Goal: Task Accomplishment & Management: Use online tool/utility

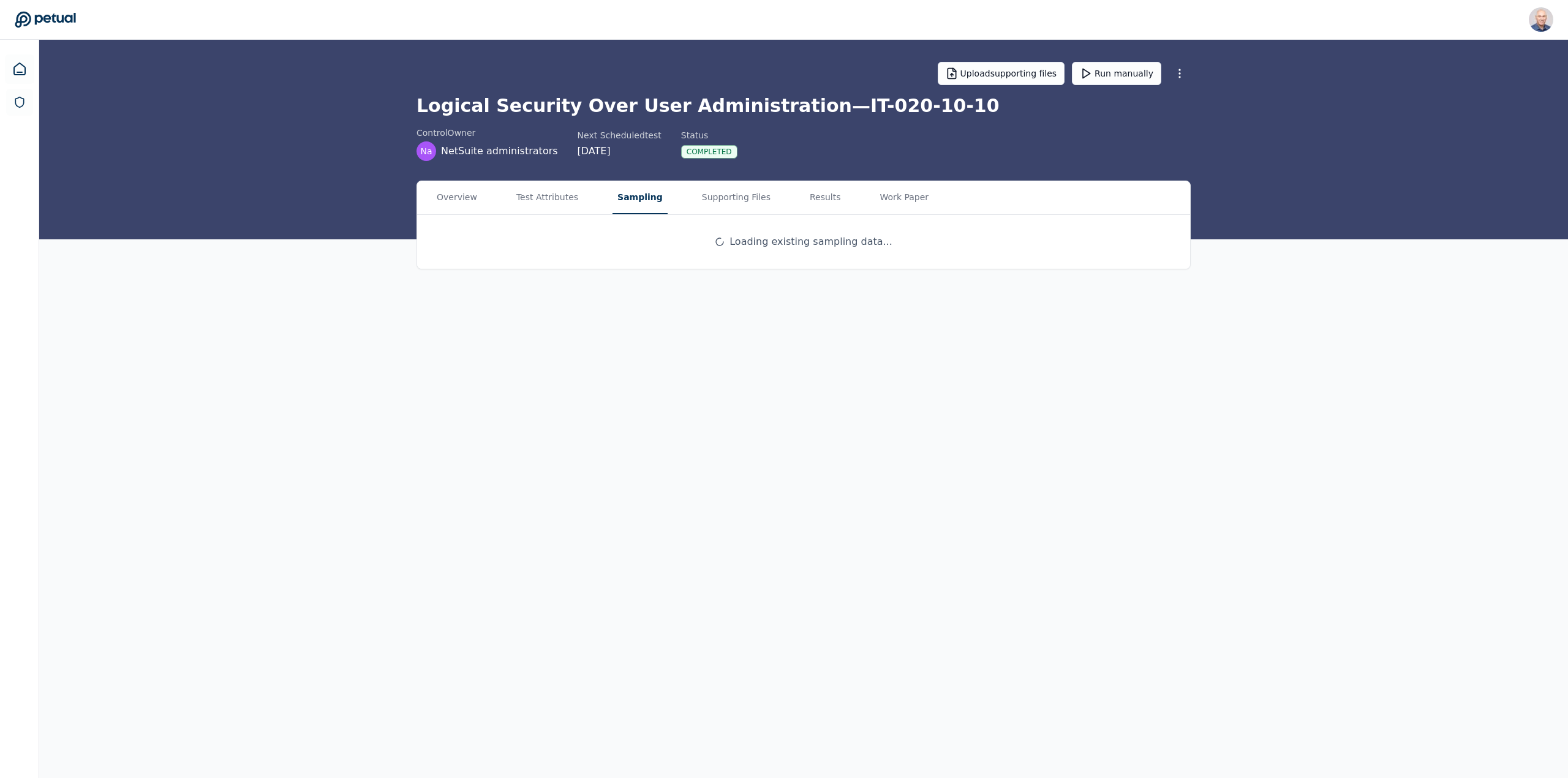
click at [634, 195] on button "Sampling" at bounding box center [639, 198] width 55 height 33
click at [799, 196] on button "Results" at bounding box center [821, 198] width 45 height 33
click at [623, 195] on button "Sampling" at bounding box center [639, 198] width 55 height 33
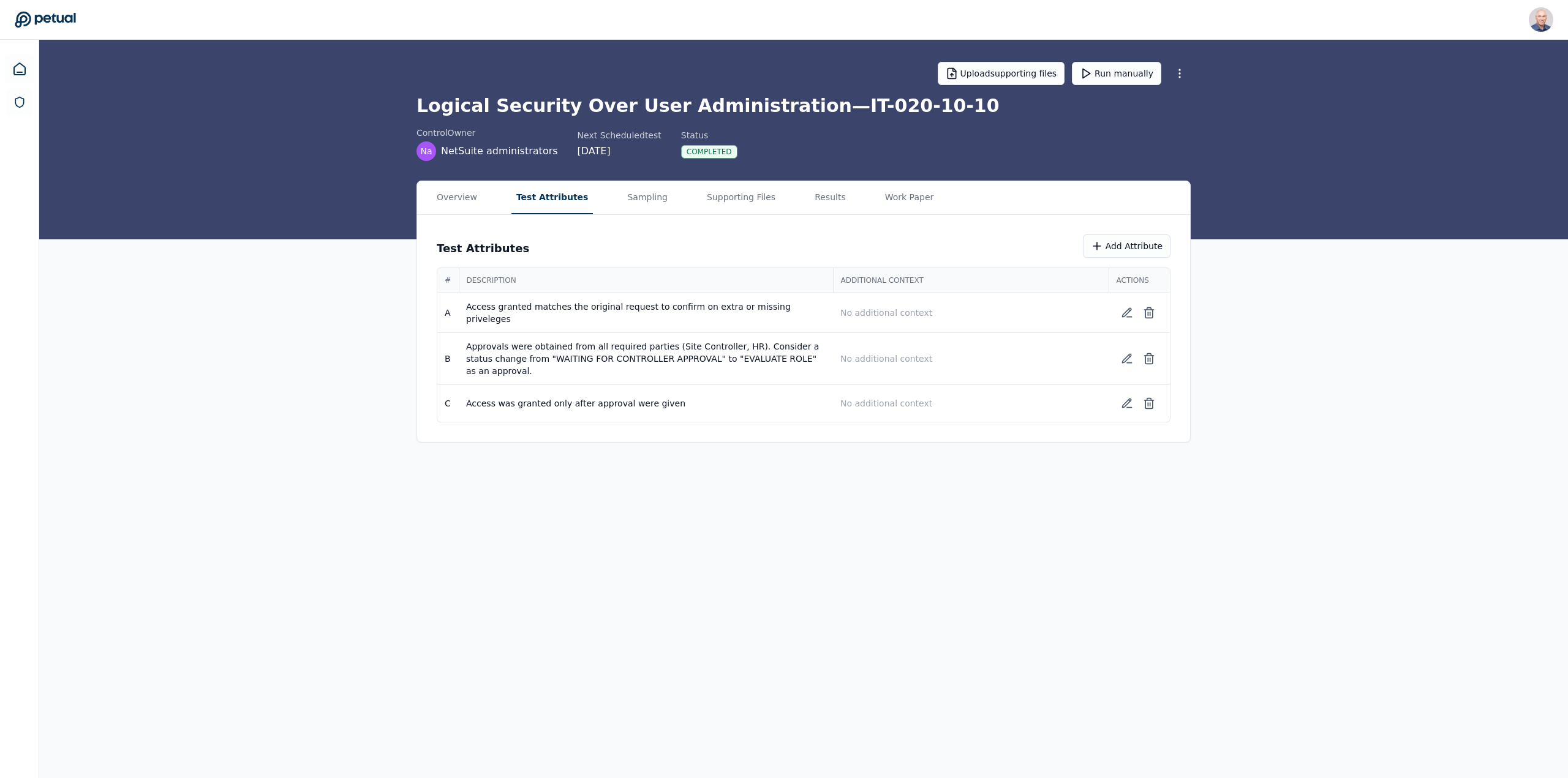
click at [535, 195] on button "Test Attributes" at bounding box center [553, 198] width 83 height 33
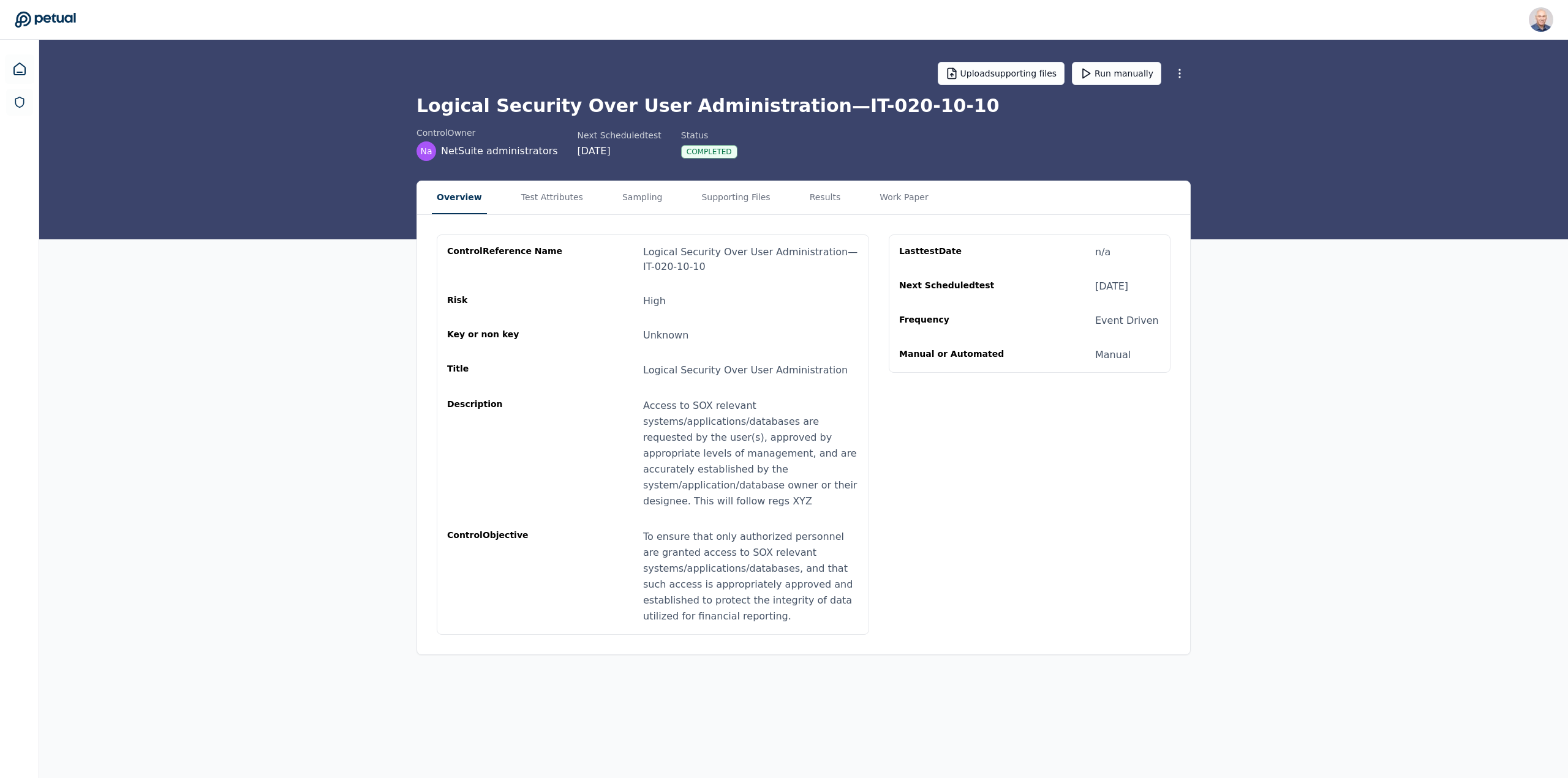
click at [458, 196] on button "Overview" at bounding box center [459, 198] width 55 height 33
click at [804, 199] on button "Results" at bounding box center [824, 198] width 41 height 33
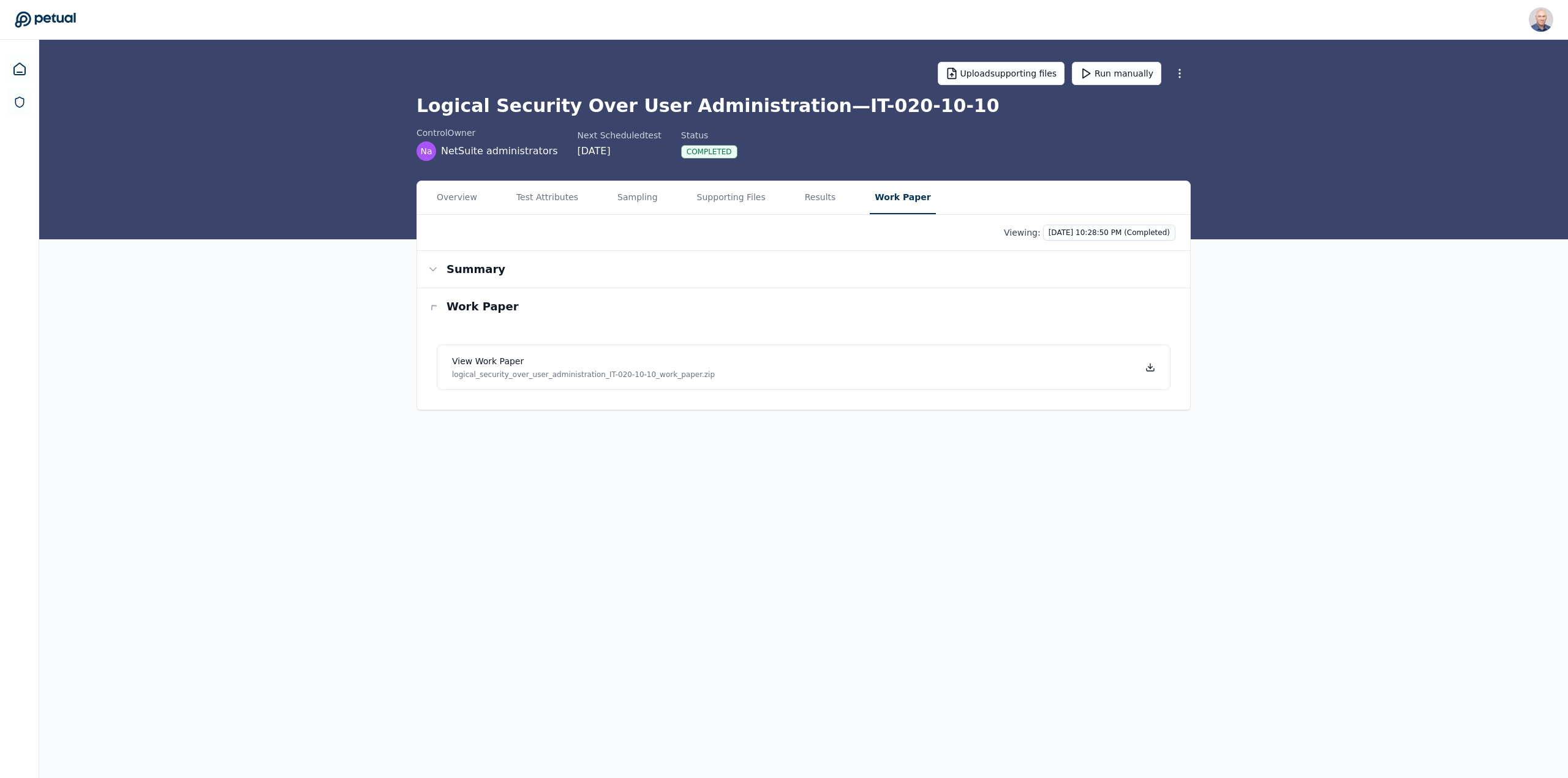
click at [877, 200] on button "Work Paper" at bounding box center [902, 198] width 65 height 33
click at [591, 155] on div "12/30/2025" at bounding box center [619, 151] width 83 height 14
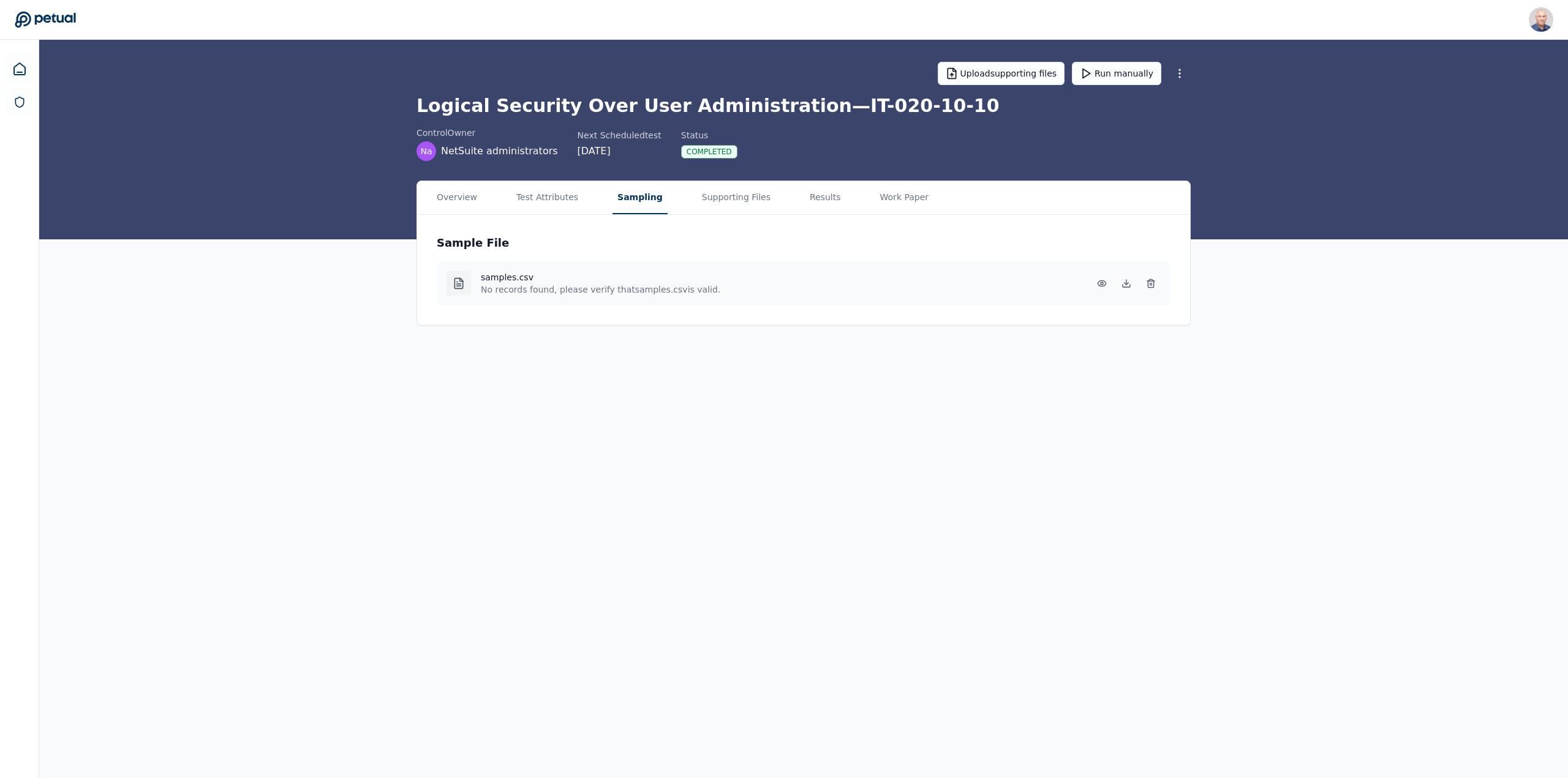
click at [627, 199] on button "Sampling" at bounding box center [639, 198] width 55 height 33
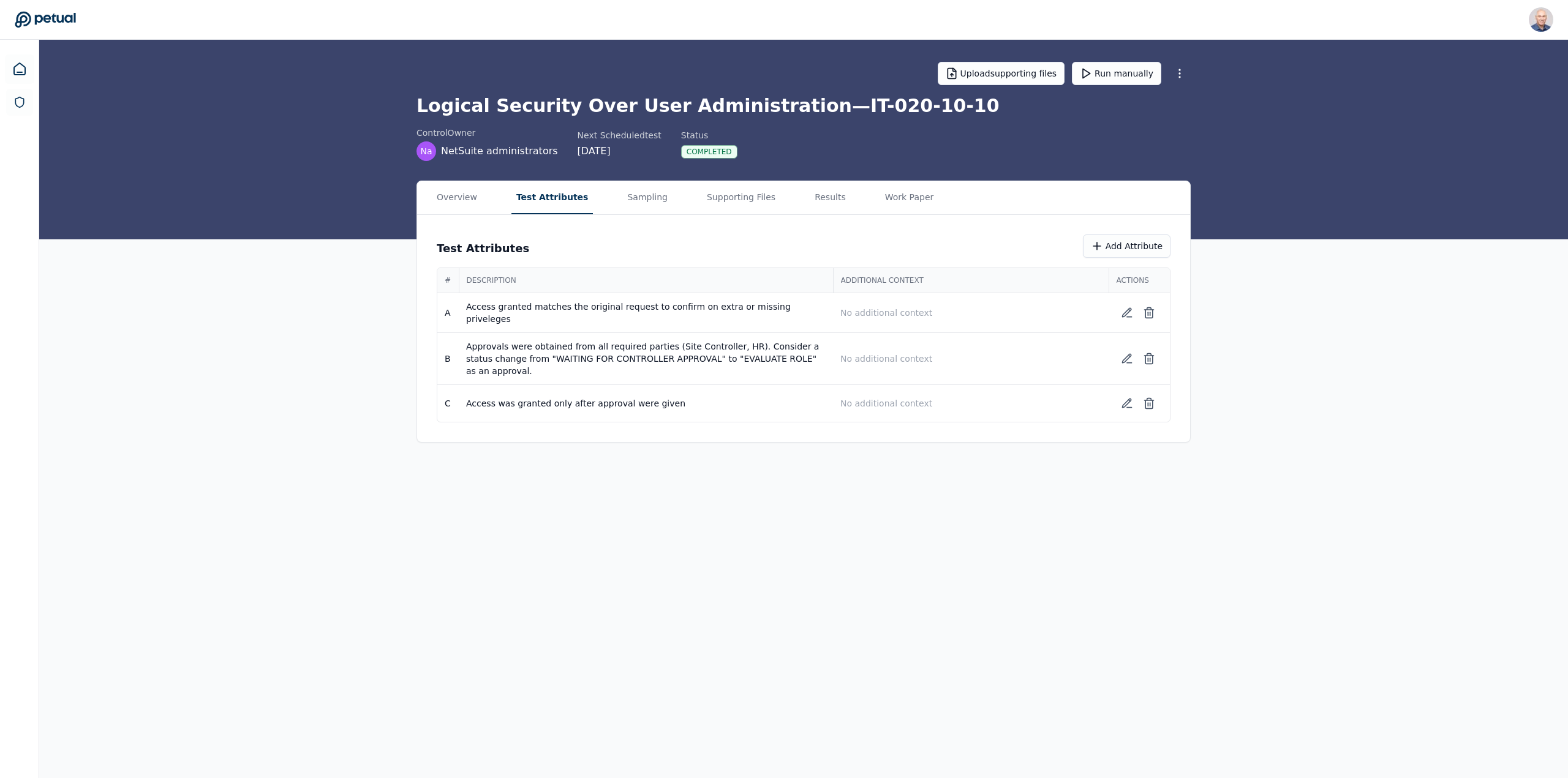
click at [527, 196] on button "Test Attributes" at bounding box center [553, 198] width 83 height 33
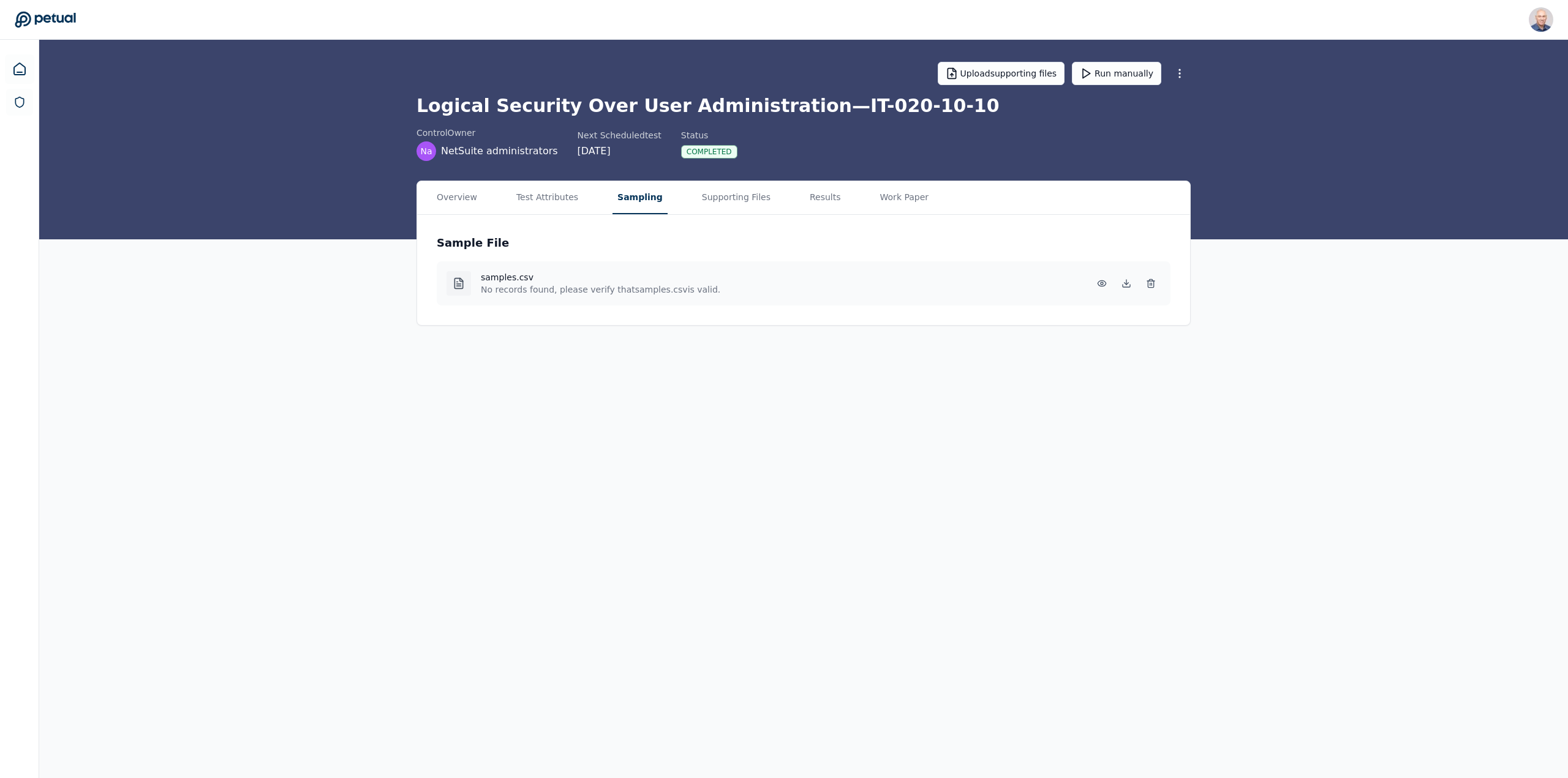
click at [615, 196] on button "Sampling" at bounding box center [639, 198] width 55 height 33
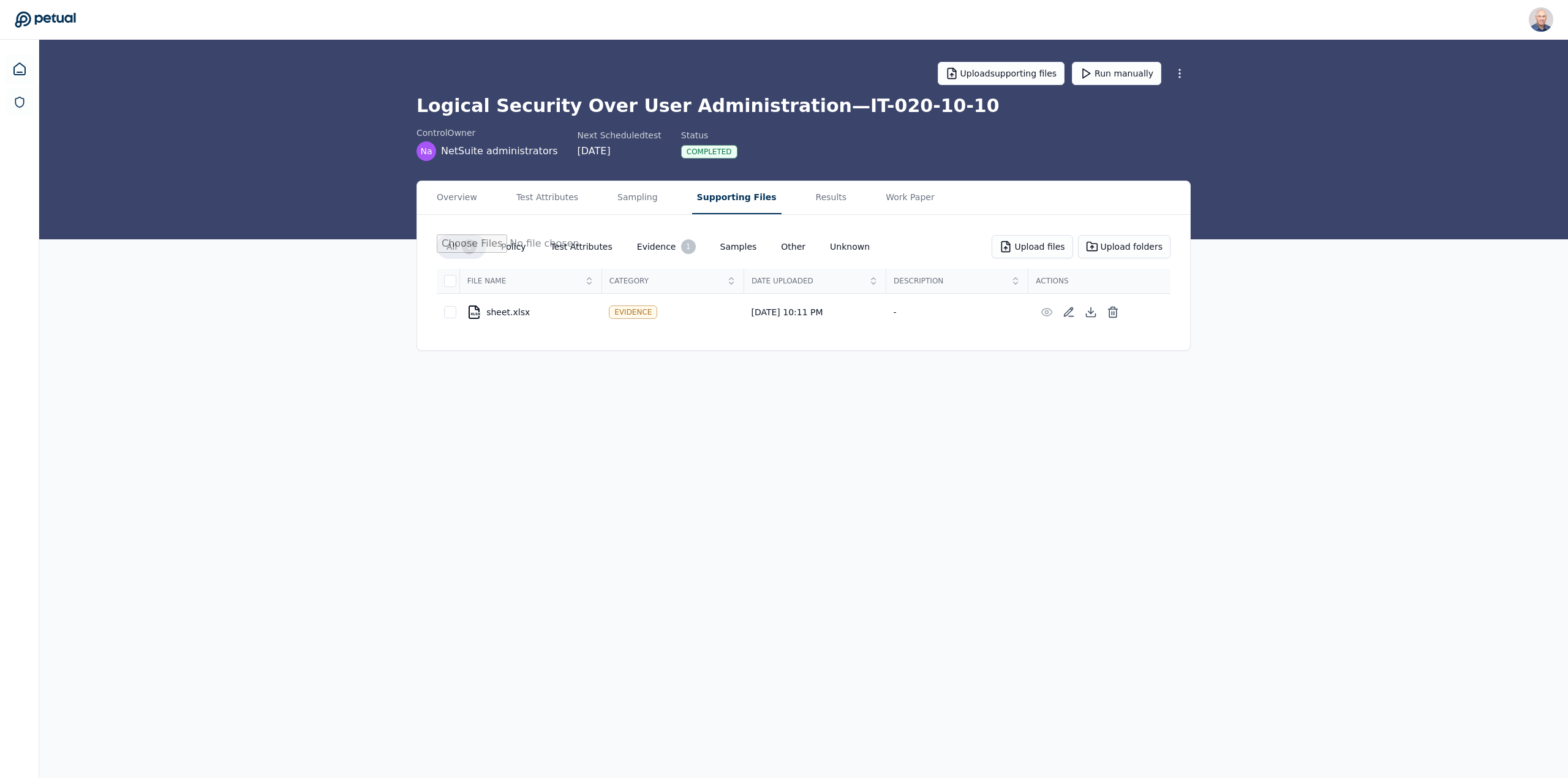
click at [719, 191] on button "Supporting Files" at bounding box center [736, 198] width 89 height 33
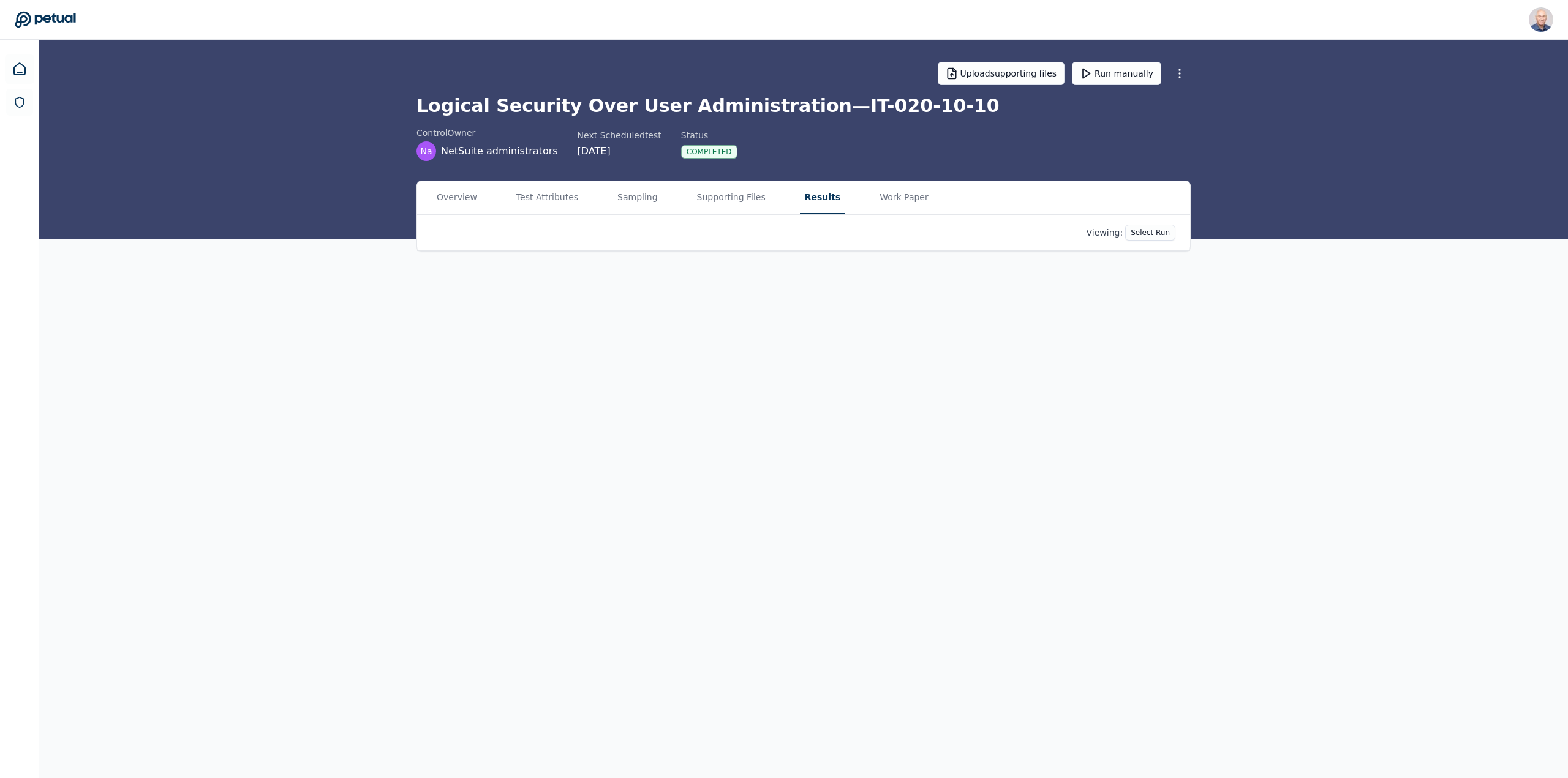
click at [799, 197] on button "Results" at bounding box center [821, 198] width 45 height 33
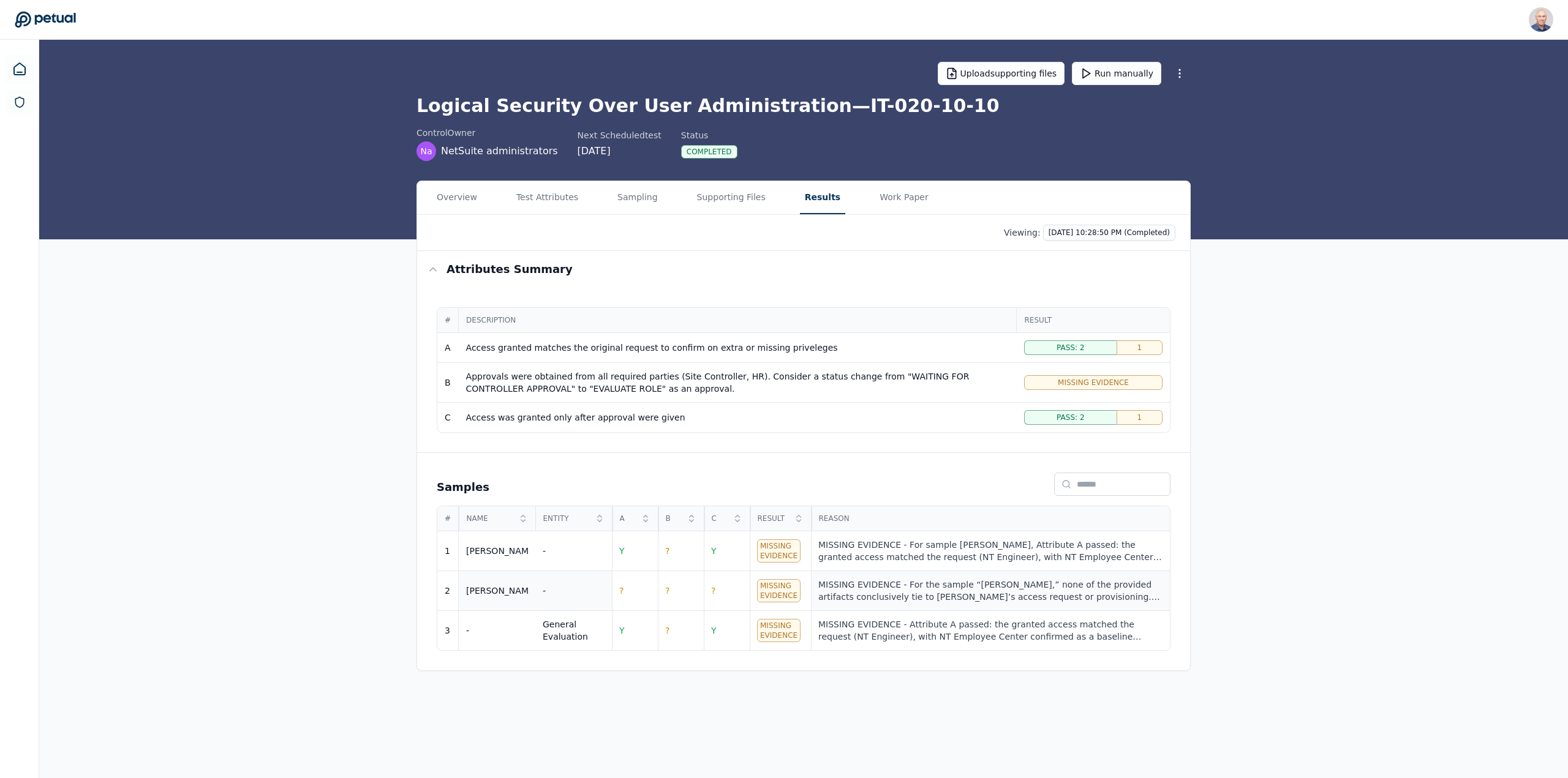
click at [1058, 581] on div "MISSING EVIDENCE - For the sample “Mukund,” none of the provided artifacts conc…" at bounding box center [990, 591] width 344 height 25
click at [1058, 594] on div "MISSING EVIDENCE - For the sample “Mukund,” none of the provided artifacts conc…" at bounding box center [990, 591] width 344 height 25
click at [1047, 590] on div "MISSING EVIDENCE - For the sample “Mukund,” none of the provided artifacts conc…" at bounding box center [990, 591] width 344 height 25
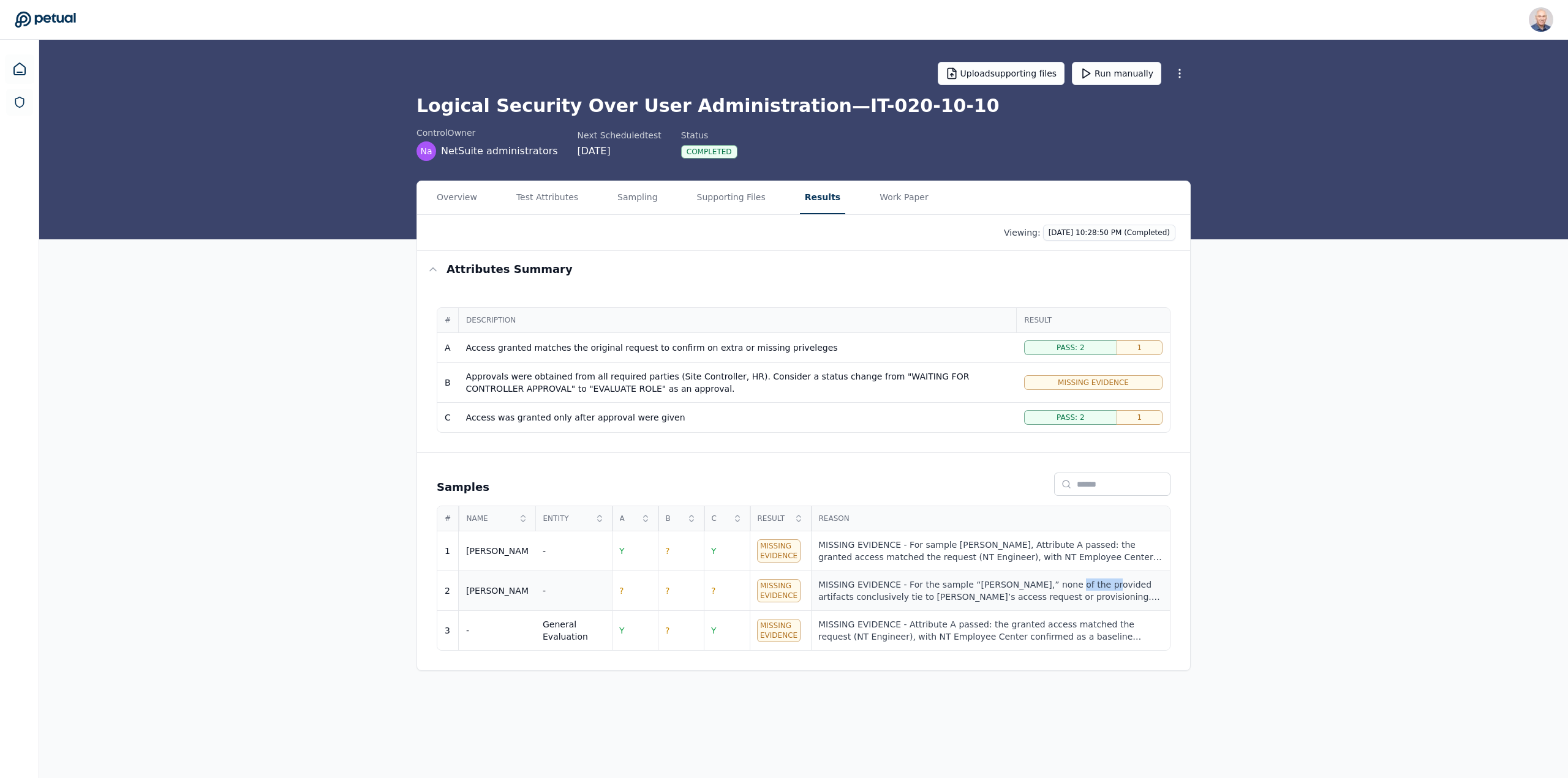
click at [1047, 590] on div "MISSING EVIDENCE - For the sample “Mukund,” none of the provided artifacts conc…" at bounding box center [990, 591] width 344 height 25
click at [962, 591] on div "MISSING EVIDENCE - For the sample “Mukund,” none of the provided artifacts conc…" at bounding box center [990, 591] width 344 height 25
click at [939, 620] on div "MISSING EVIDENCE - Attribute A passed: the granted access matched the request (…" at bounding box center [990, 630] width 344 height 25
click at [889, 589] on div "MISSING EVIDENCE - For the sample “Mukund,” none of the provided artifacts conc…" at bounding box center [990, 591] width 344 height 25
click at [923, 591] on div "MISSING EVIDENCE - For the sample “Mukund,” none of the provided artifacts conc…" at bounding box center [990, 591] width 344 height 25
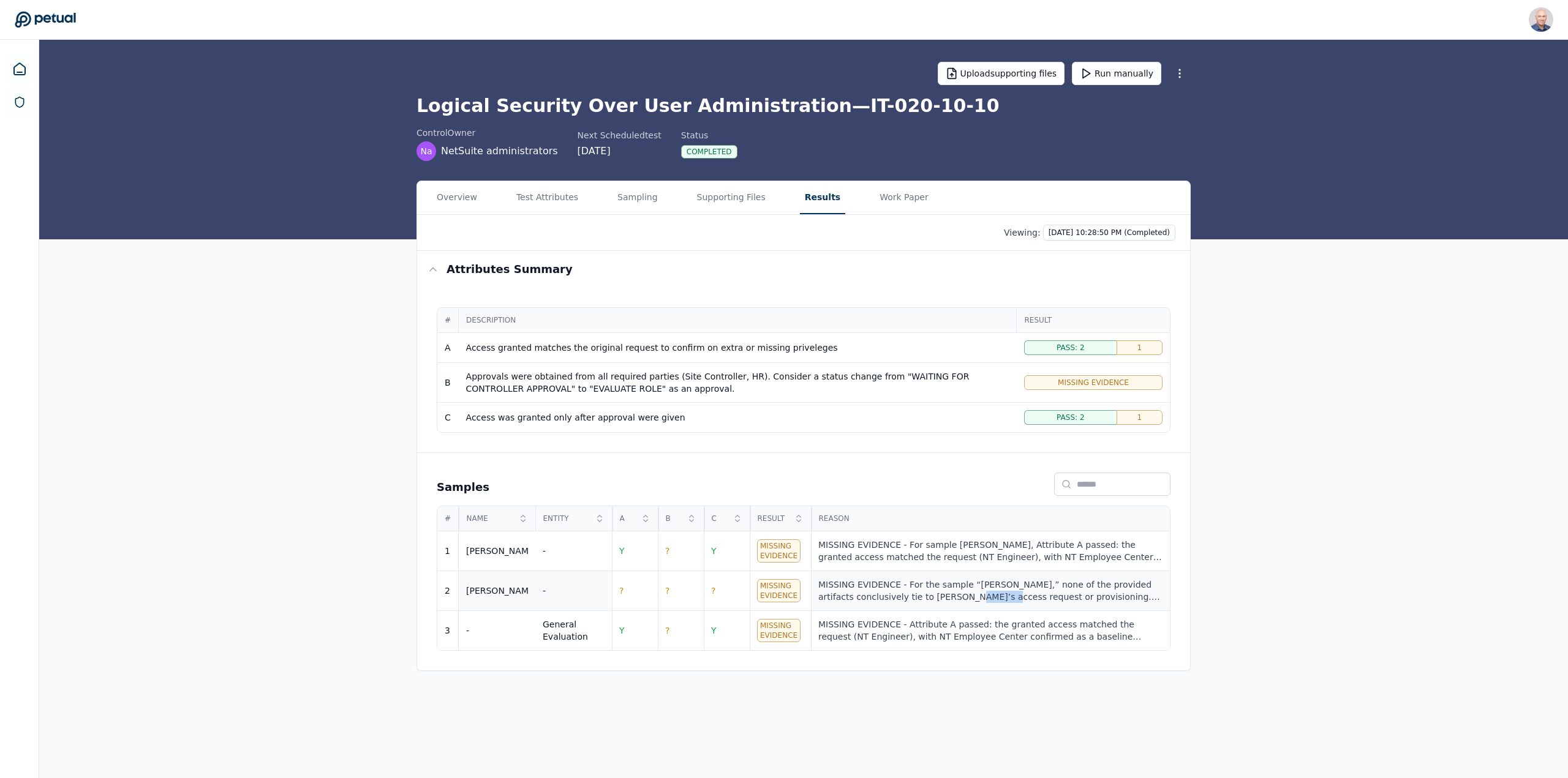
click at [923, 591] on div "MISSING EVIDENCE - For the sample “Mukund,” none of the provided artifacts conc…" at bounding box center [990, 591] width 344 height 25
click at [979, 582] on div "MISSING EVIDENCE - For the sample “Mukund,” none of the provided artifacts conc…" at bounding box center [990, 591] width 344 height 25
click at [1158, 601] on div "MISSING EVIDENCE - For the sample “Mukund,” none of the provided artifacts conc…" at bounding box center [990, 591] width 344 height 25
click at [1002, 739] on main "Upload supporting files Run manually Logical Security Over User Administration …" at bounding box center [803, 409] width 1529 height 739
click at [480, 588] on div "Mukund" at bounding box center [497, 590] width 61 height 12
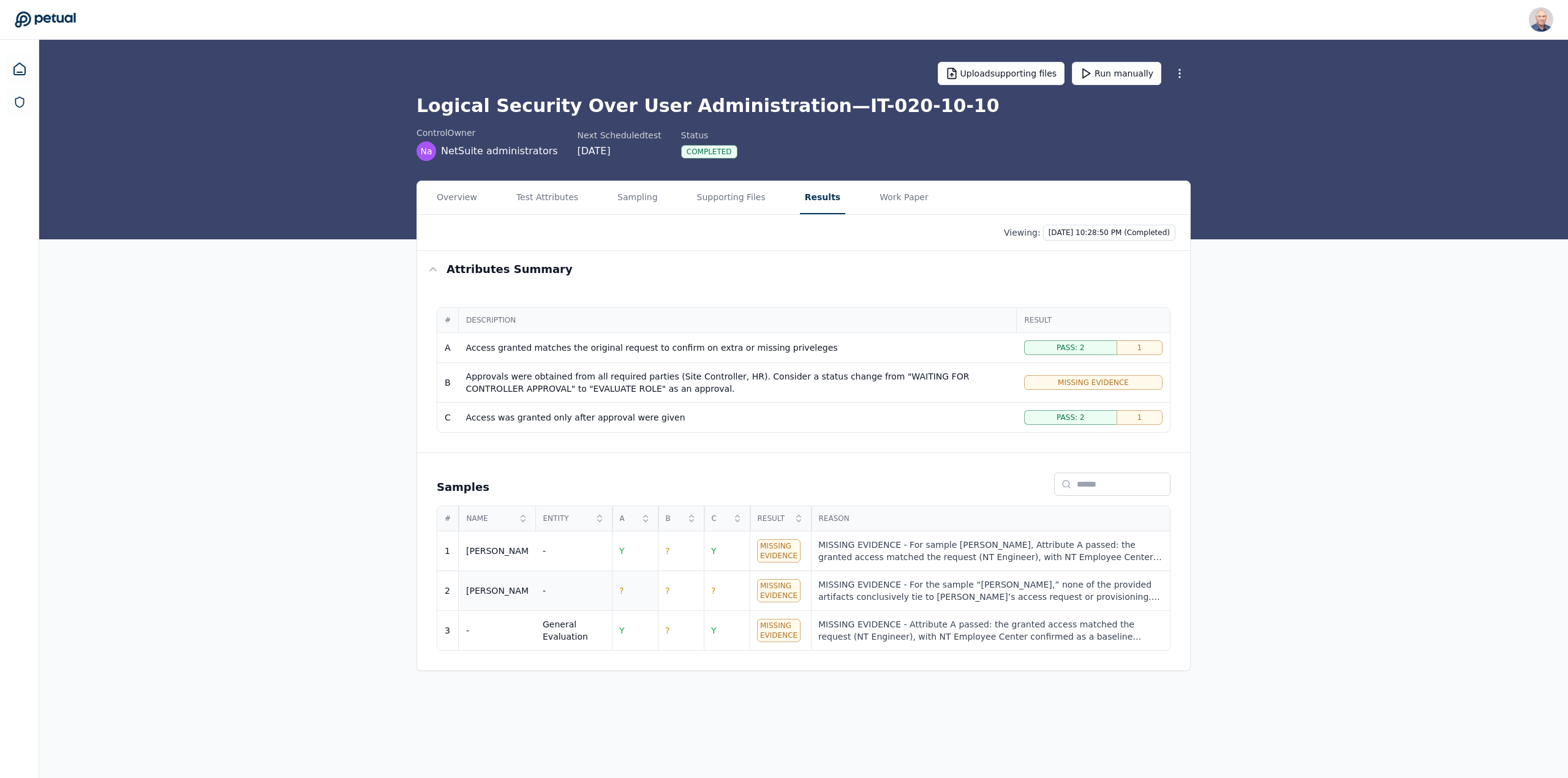
click at [623, 591] on span "?" at bounding box center [621, 591] width 4 height 10
click at [793, 593] on div "Missing Evidence" at bounding box center [778, 591] width 43 height 23
click at [869, 593] on div "MISSING EVIDENCE - For the sample “Mukund,” none of the provided artifacts conc…" at bounding box center [990, 591] width 344 height 25
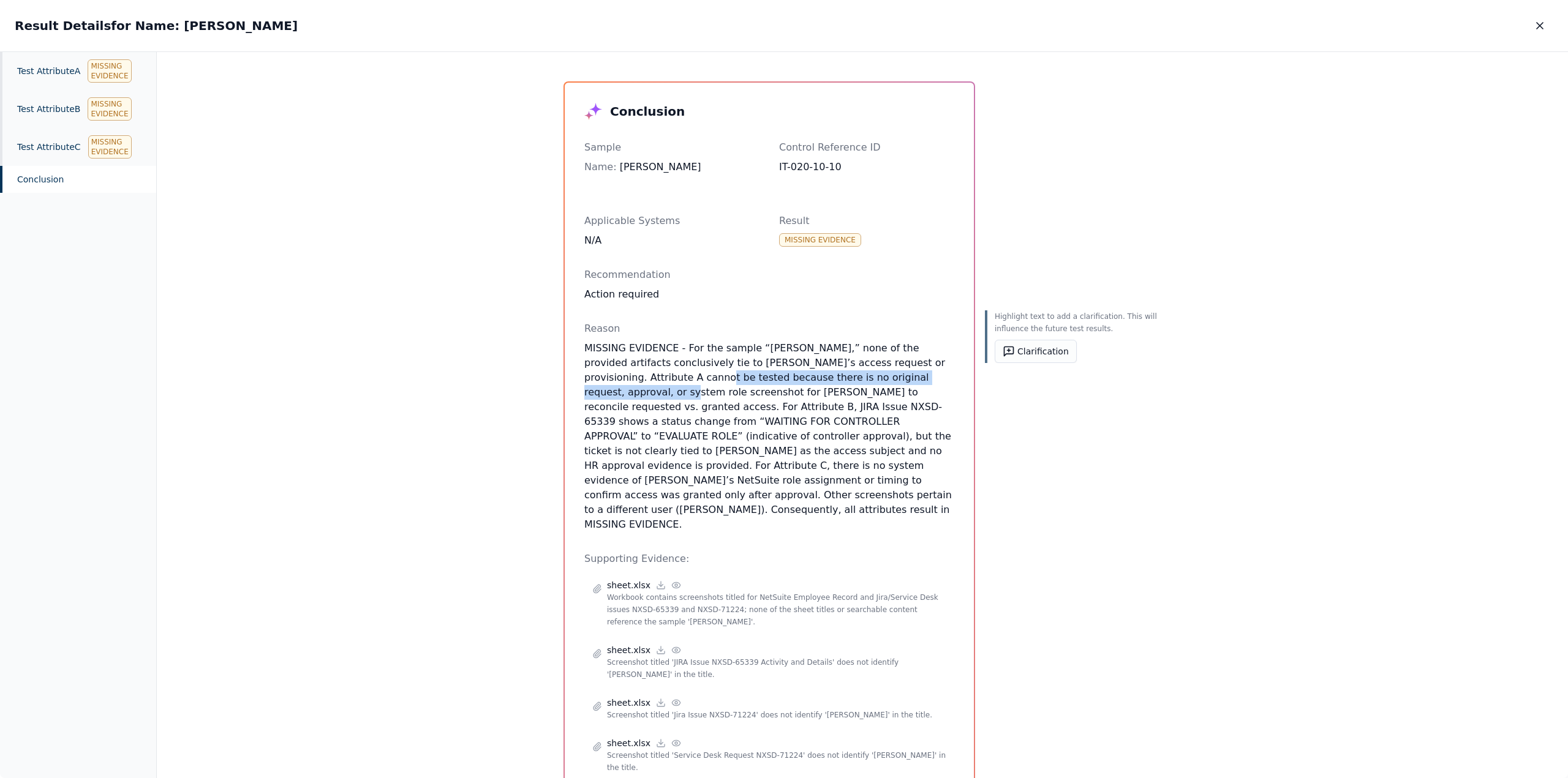
drag, startPoint x: 623, startPoint y: 377, endPoint x: 896, endPoint y: 378, distance: 273.0
click at [896, 378] on p "MISSING EVIDENCE - For the sample “Mukund,” none of the provided artifacts conc…" at bounding box center [769, 436] width 369 height 191
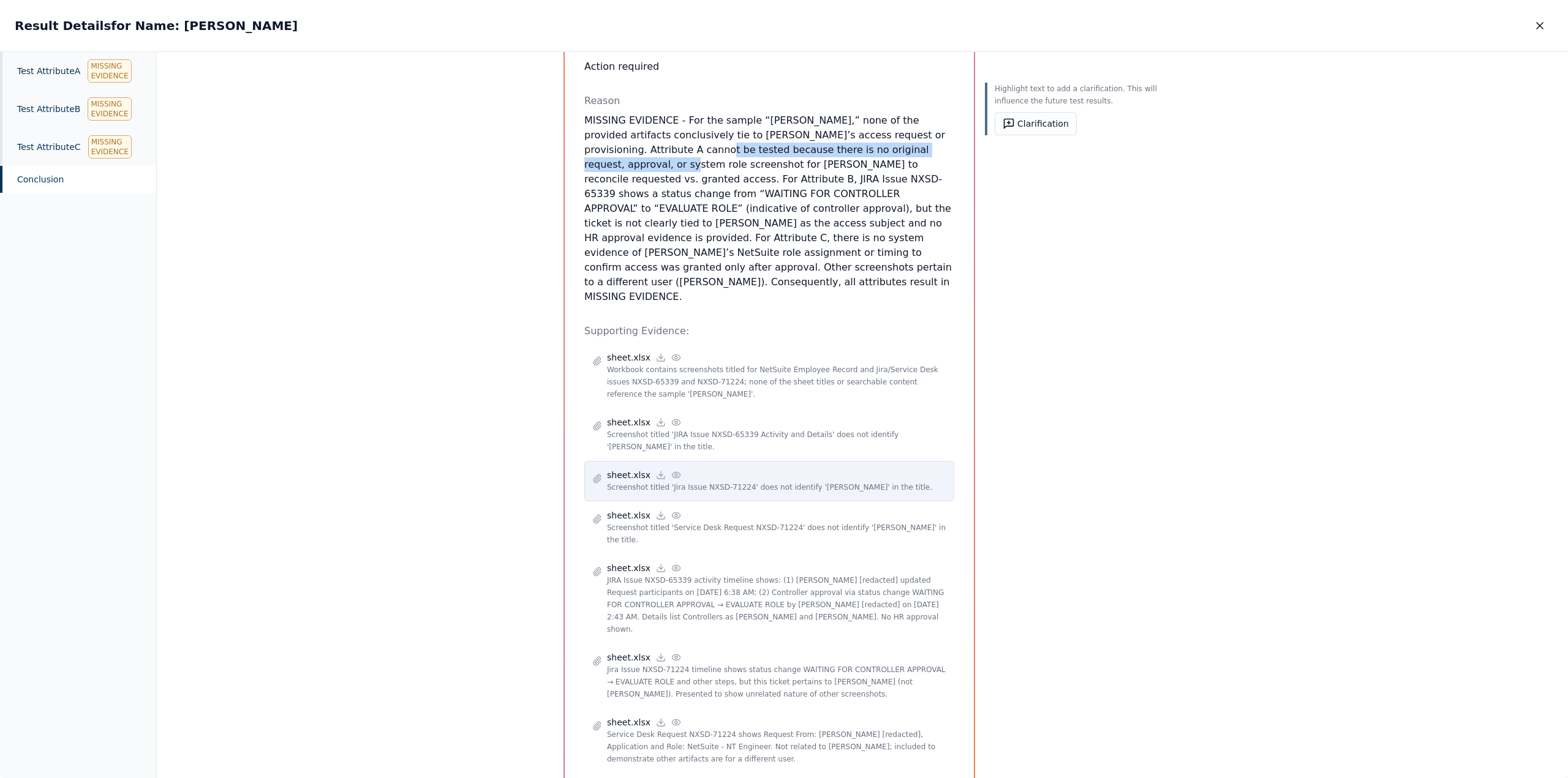
scroll to position [249, 0]
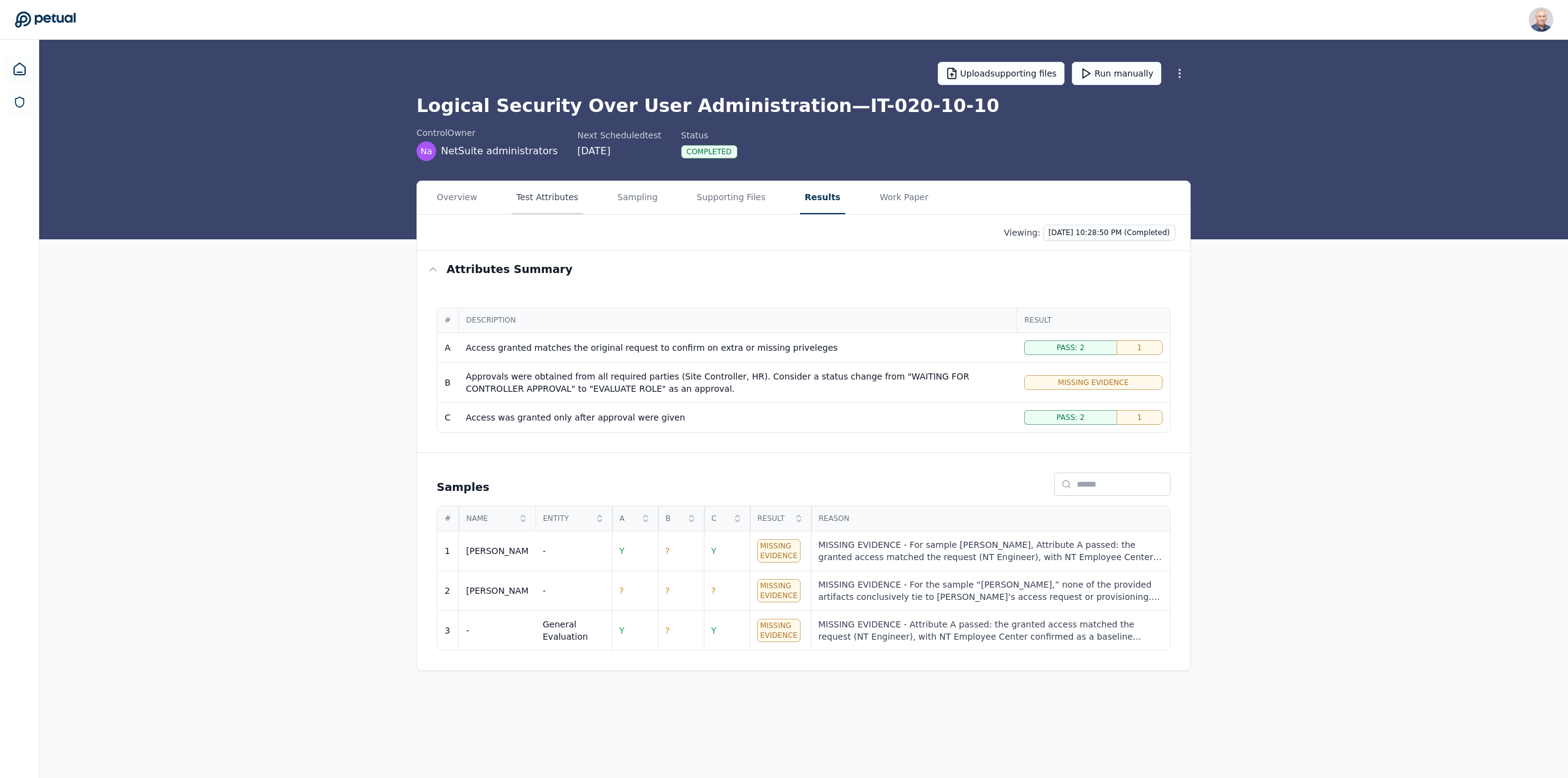
click at [539, 196] on button "Test Attributes" at bounding box center [547, 198] width 72 height 33
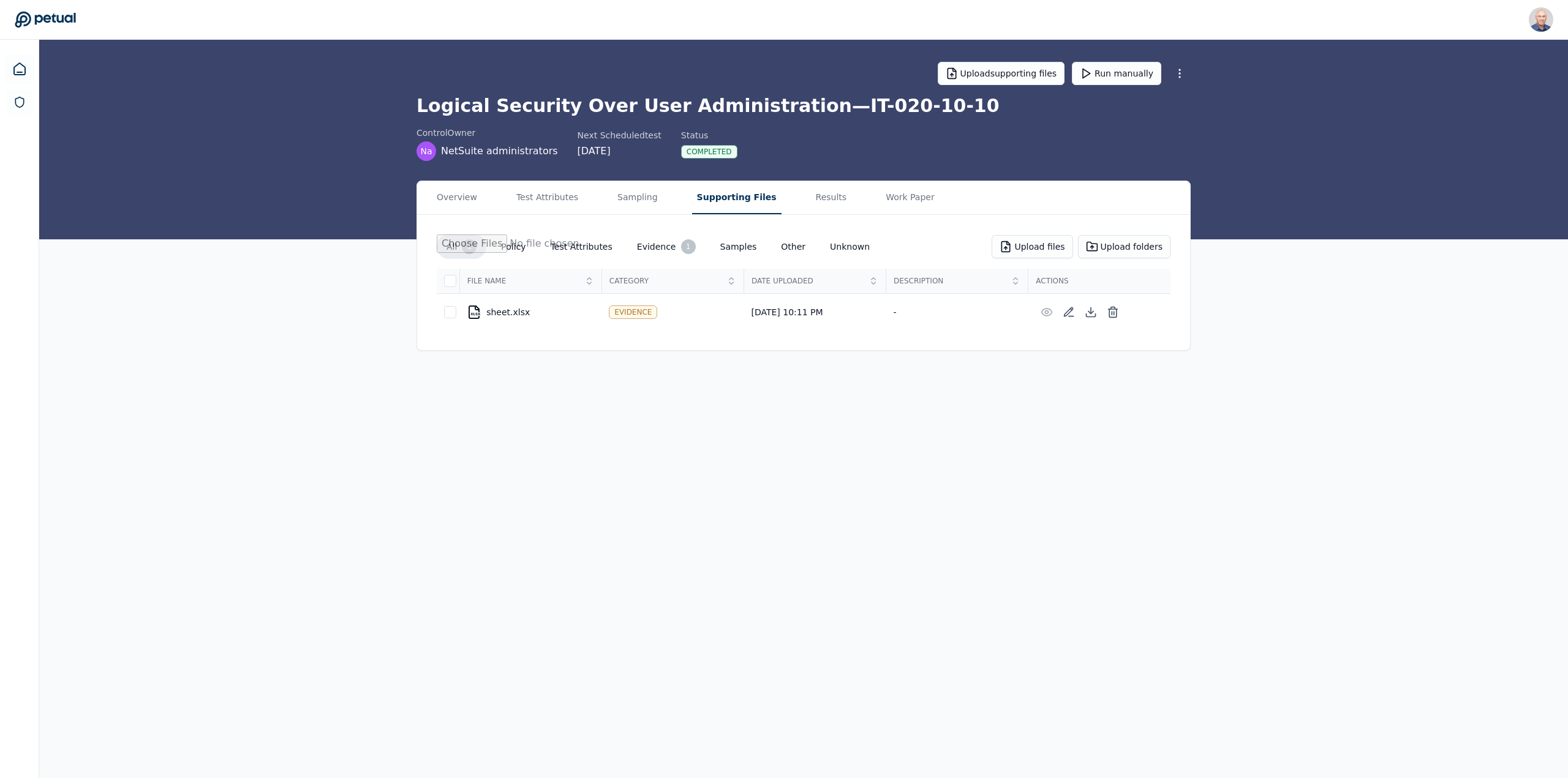
click at [739, 192] on button "Supporting Files" at bounding box center [736, 198] width 89 height 33
click at [679, 519] on main "Upload supporting files Run manually Logical Security Over User Administration …" at bounding box center [803, 409] width 1529 height 739
click at [501, 312] on div "XLSX sheet.xlsx" at bounding box center [530, 312] width 128 height 14
click at [511, 316] on div "XLSX sheet.xlsx" at bounding box center [530, 312] width 128 height 14
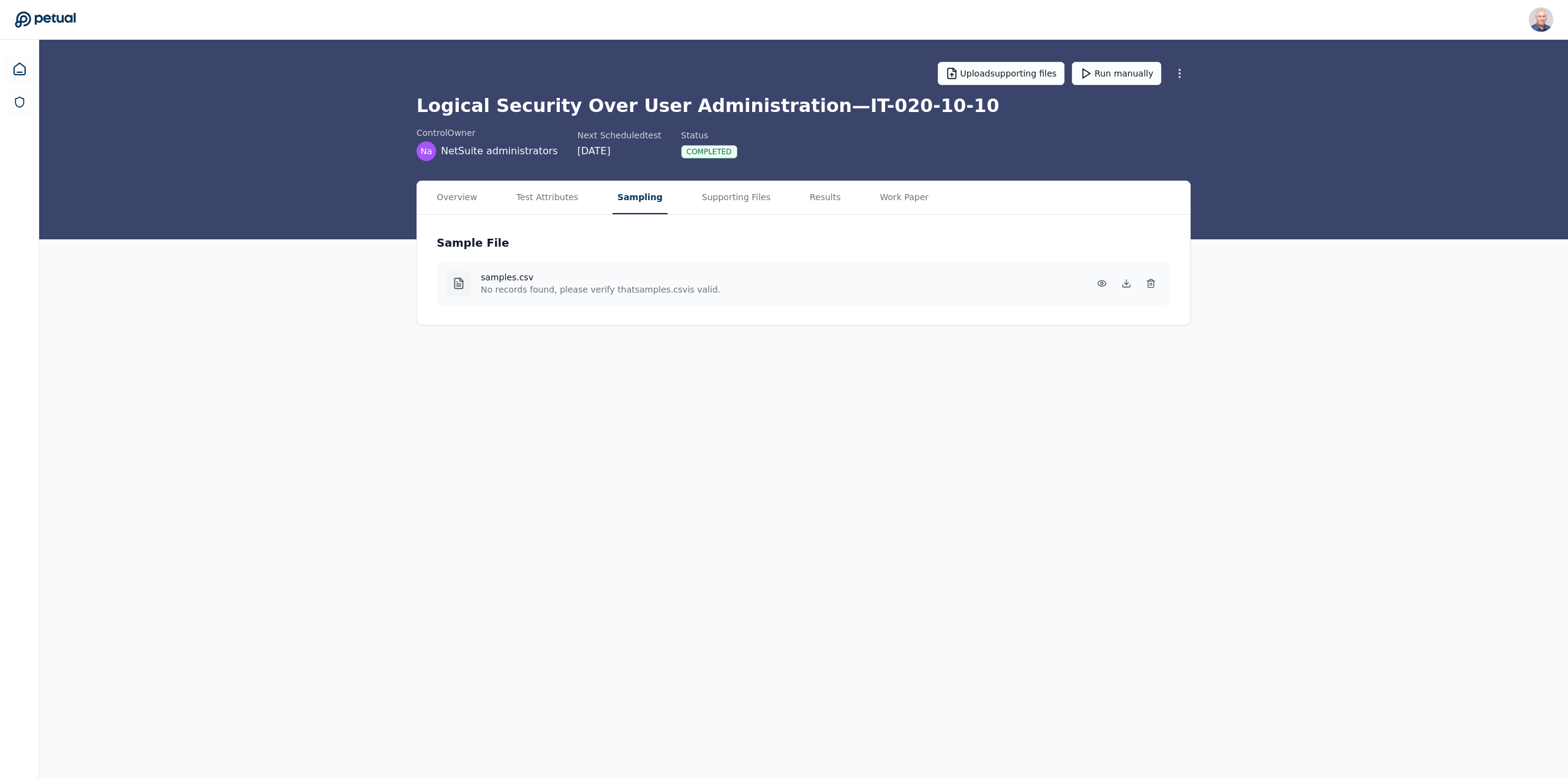
click at [619, 196] on button "Sampling" at bounding box center [639, 198] width 55 height 33
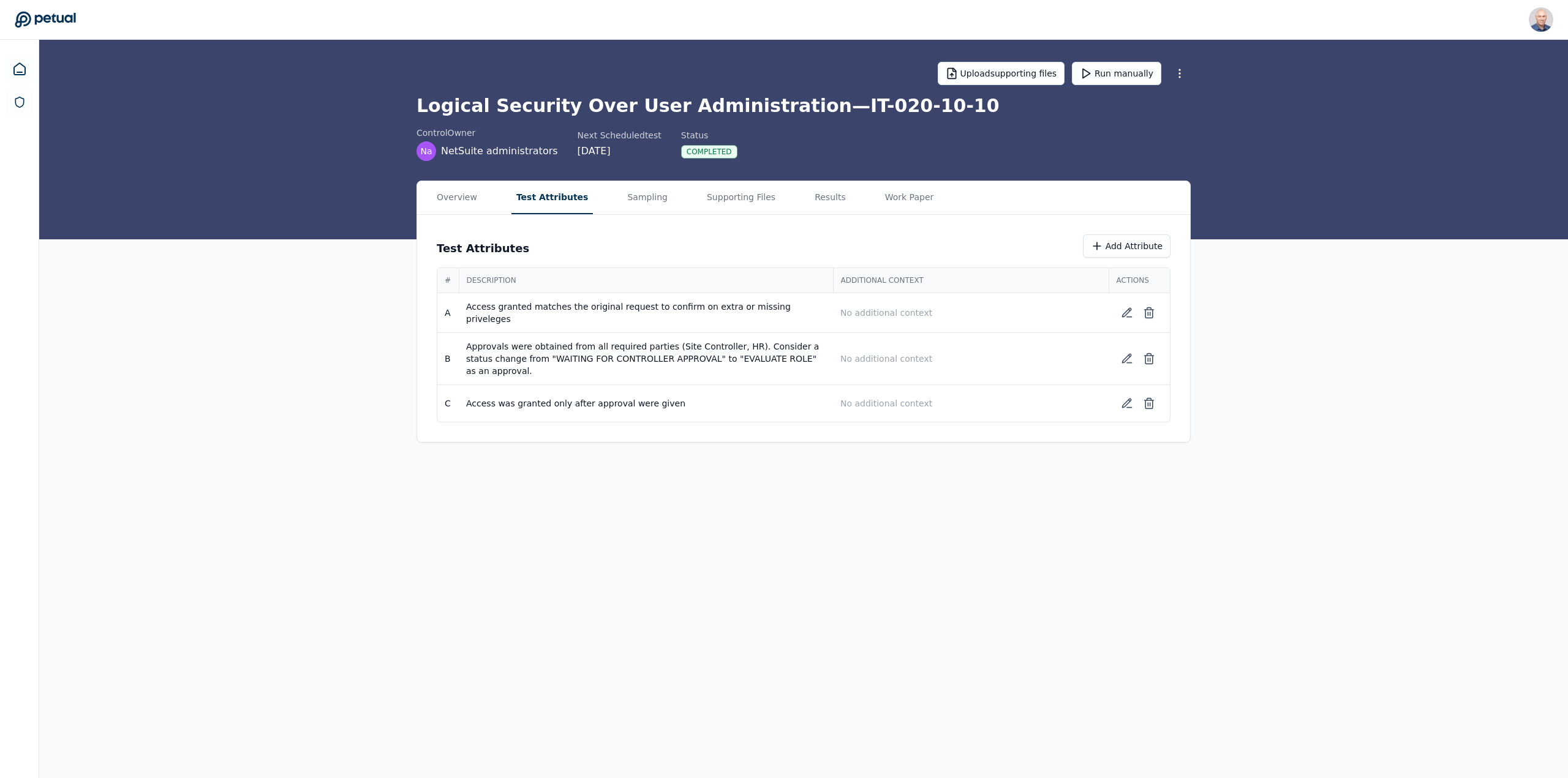
click at [544, 199] on button "Test Attributes" at bounding box center [553, 198] width 83 height 33
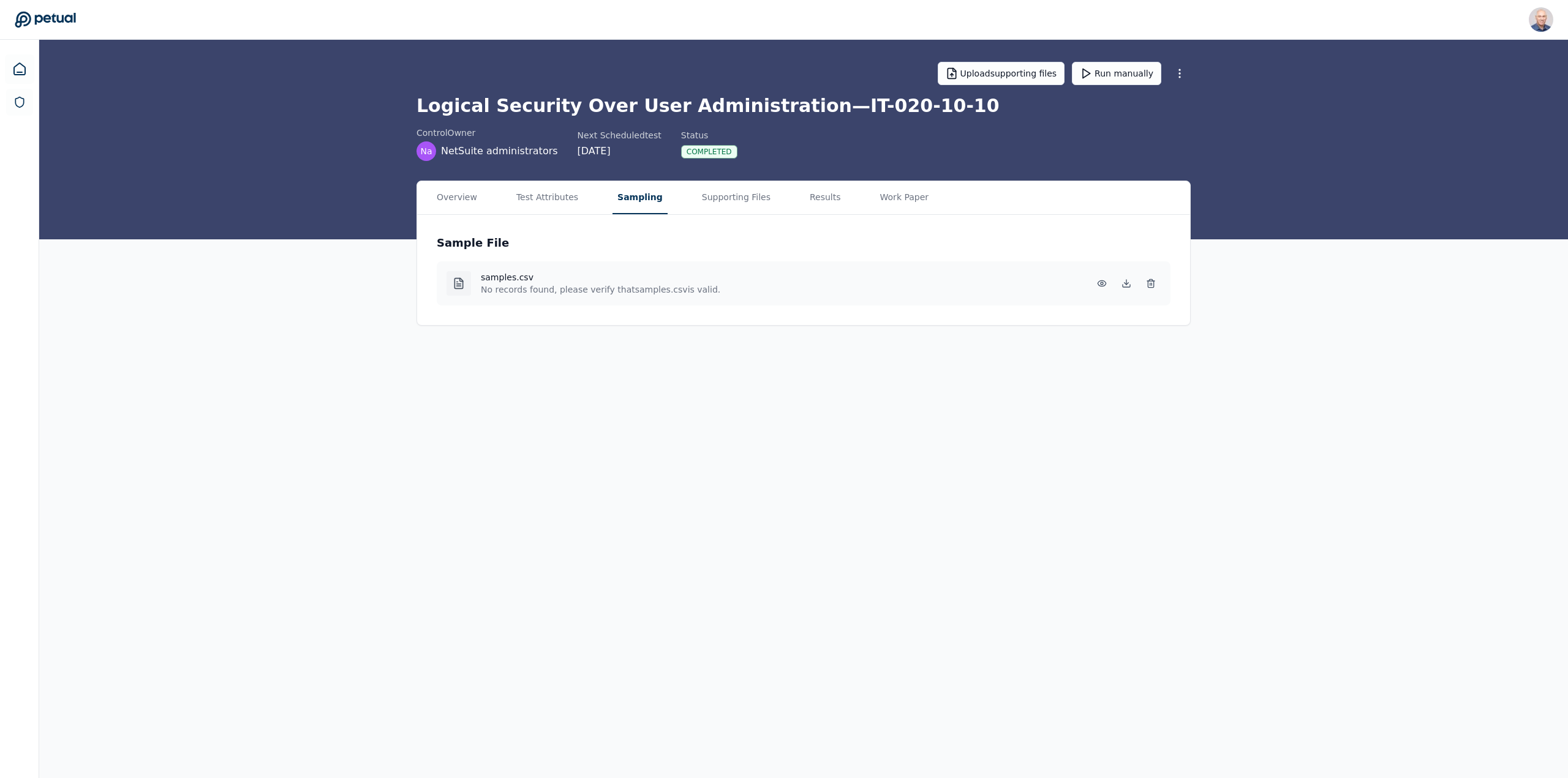
click at [633, 199] on button "Sampling" at bounding box center [639, 198] width 55 height 33
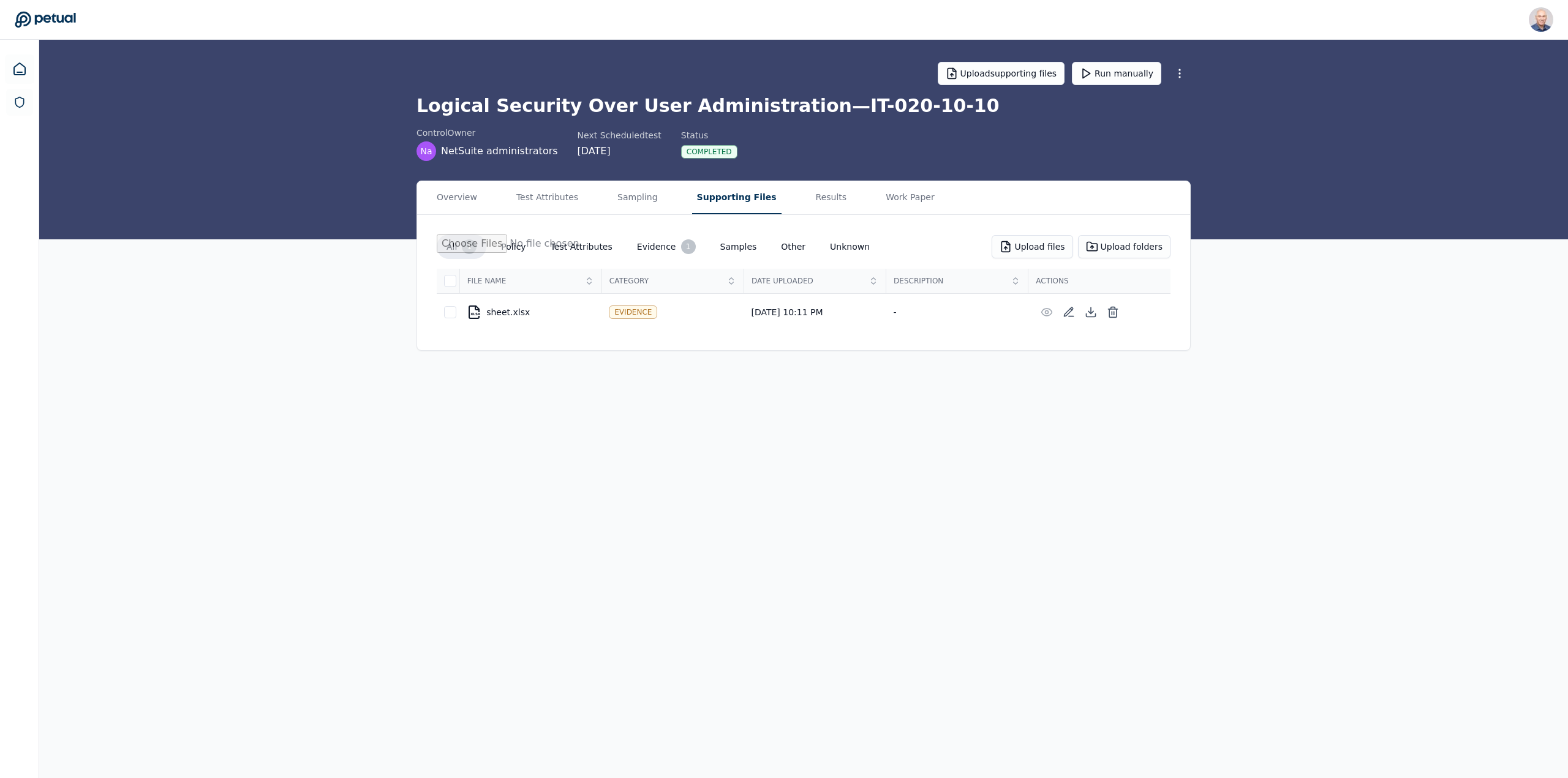
click at [701, 197] on button "Supporting Files" at bounding box center [736, 198] width 89 height 33
click at [632, 314] on div "Evidence" at bounding box center [632, 312] width 48 height 13
click at [811, 193] on button "Results" at bounding box center [831, 198] width 41 height 33
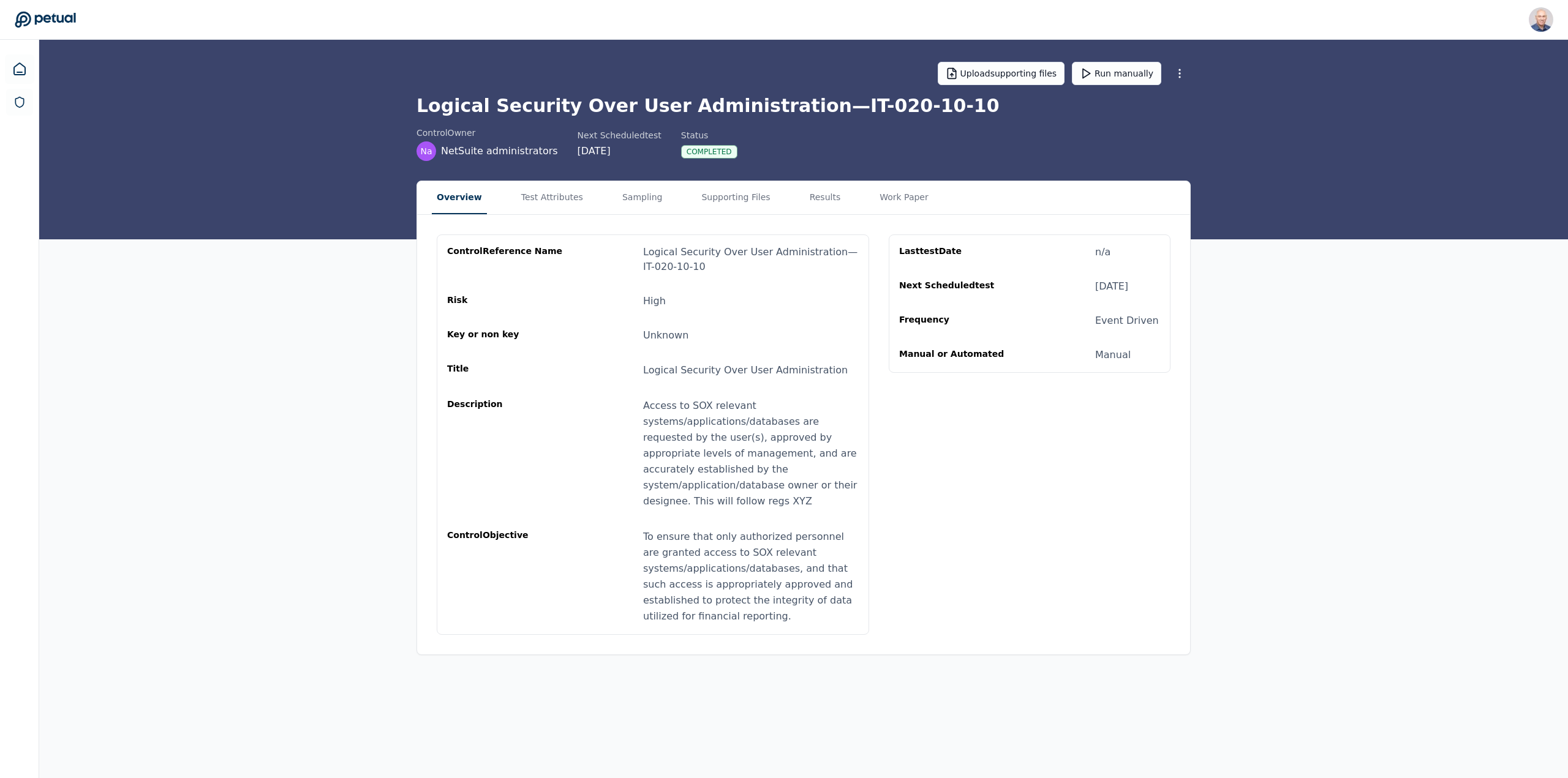
click at [466, 189] on button "Overview" at bounding box center [459, 198] width 55 height 33
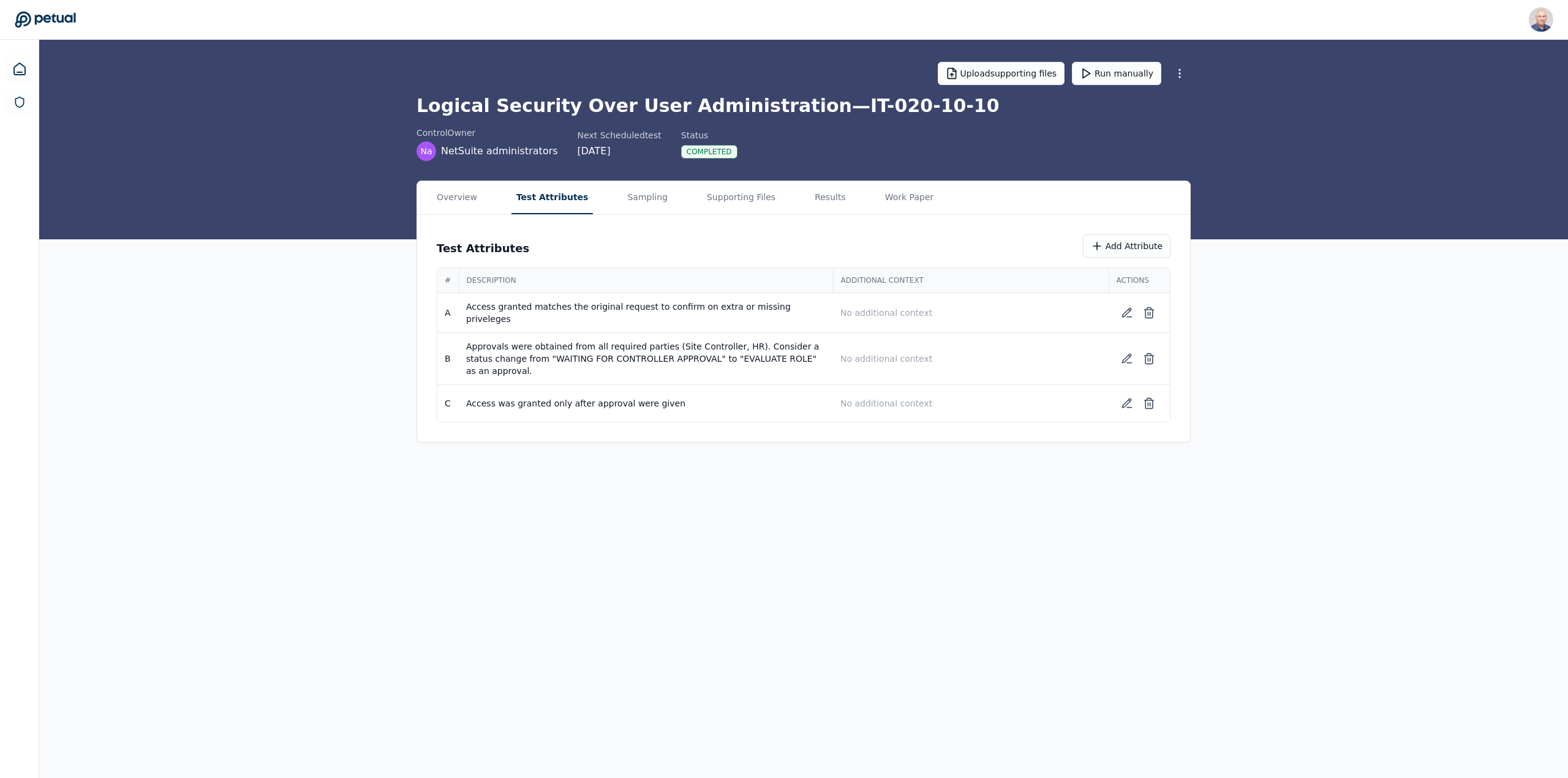
click at [546, 200] on button "Test Attributes" at bounding box center [553, 198] width 83 height 33
click at [622, 199] on button "Sampling" at bounding box center [647, 198] width 50 height 33
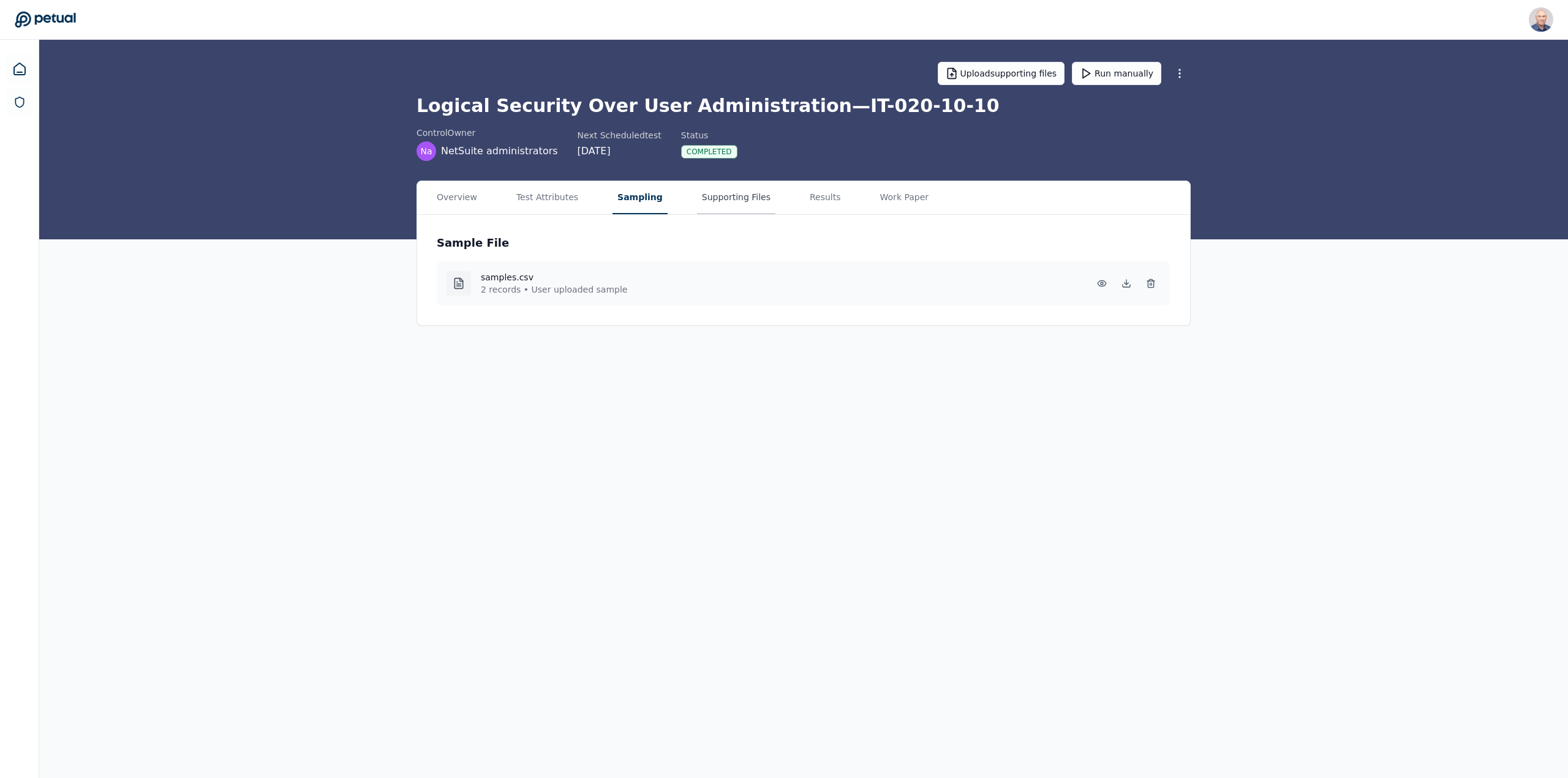
click at [718, 194] on button "Supporting Files" at bounding box center [736, 198] width 79 height 33
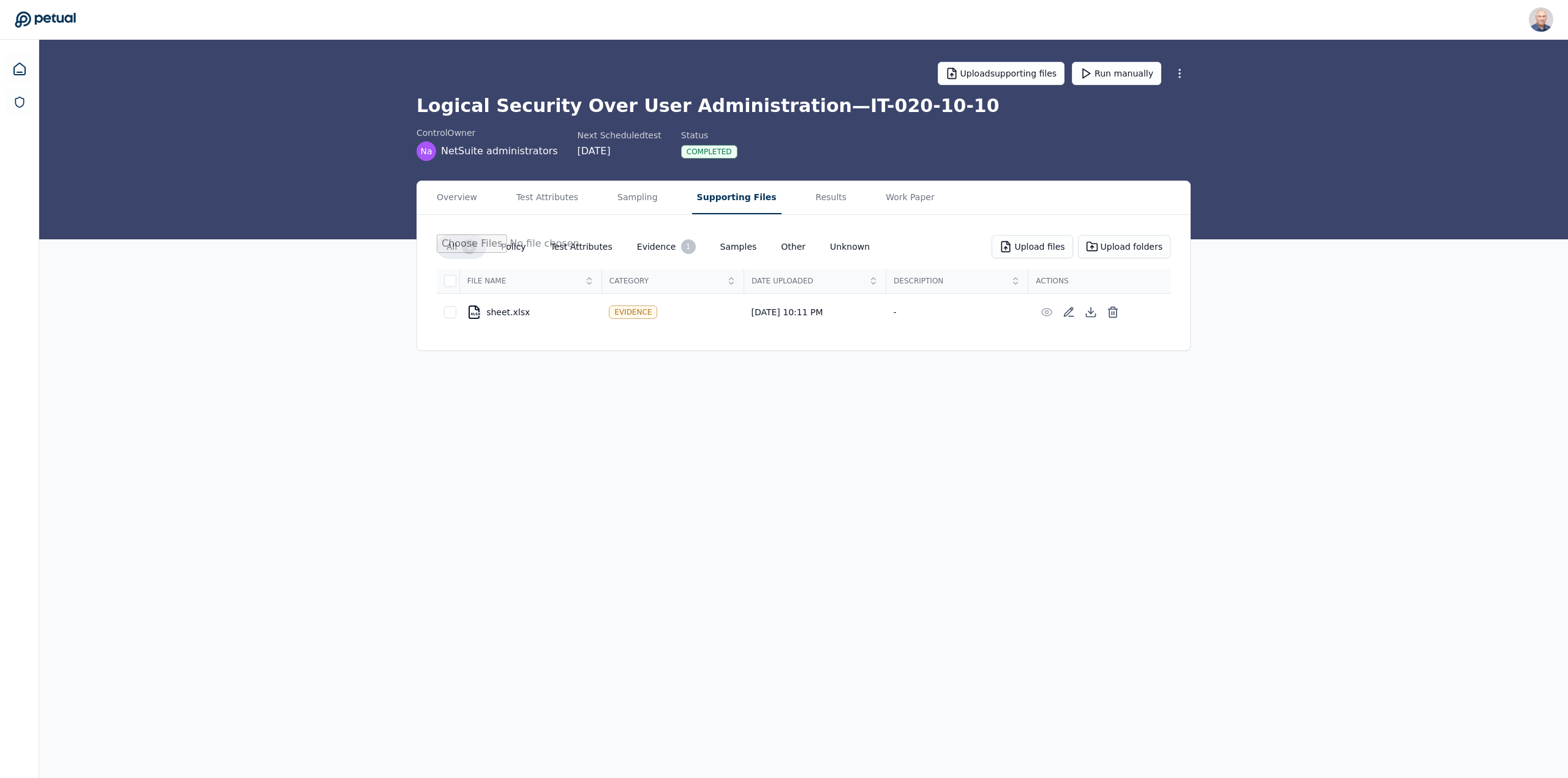
click at [649, 247] on button "Evidence 1" at bounding box center [666, 247] width 79 height 25
click at [811, 190] on button "Results" at bounding box center [831, 198] width 41 height 33
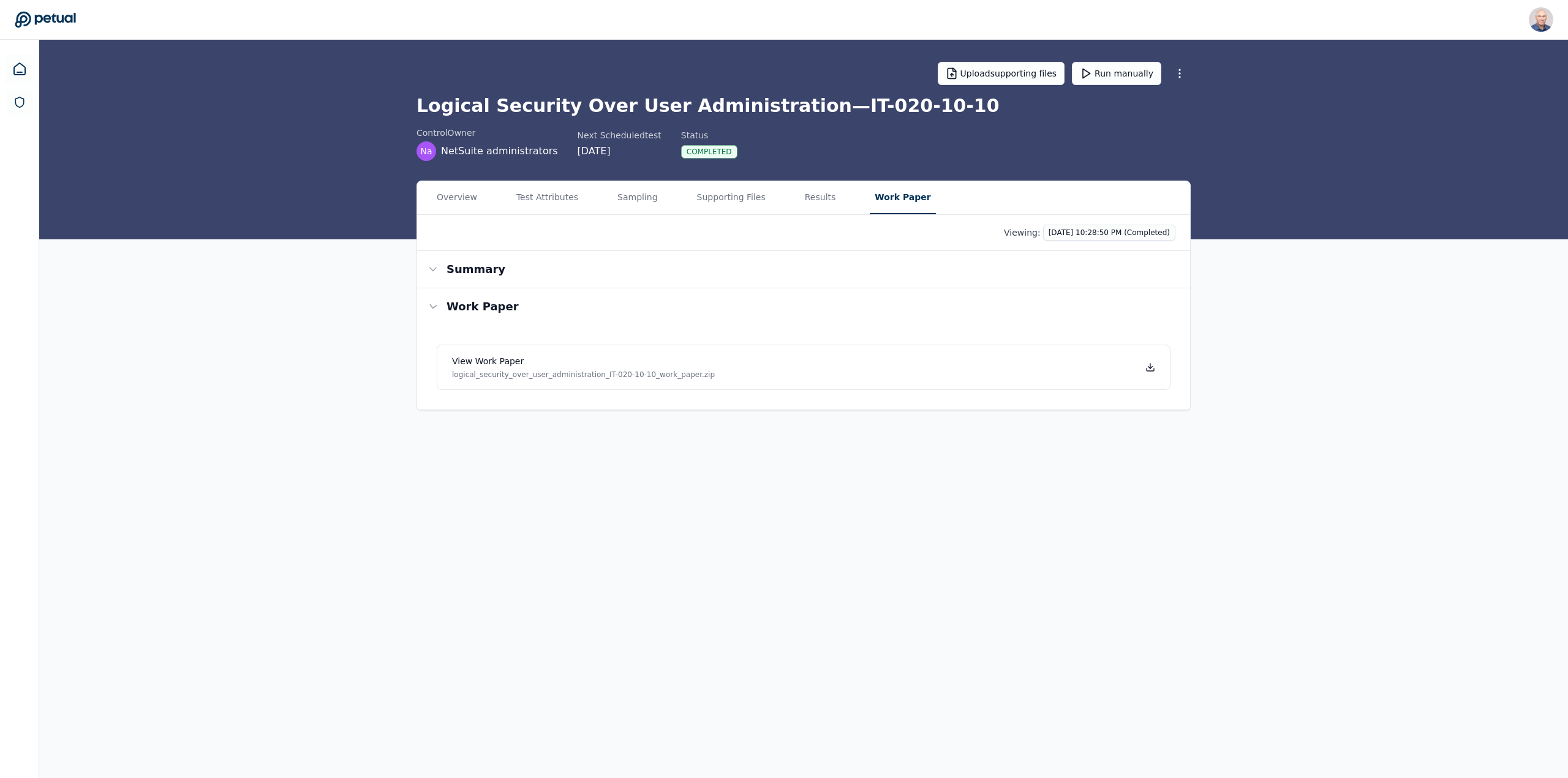
click at [880, 197] on button "Work Paper" at bounding box center [902, 198] width 65 height 33
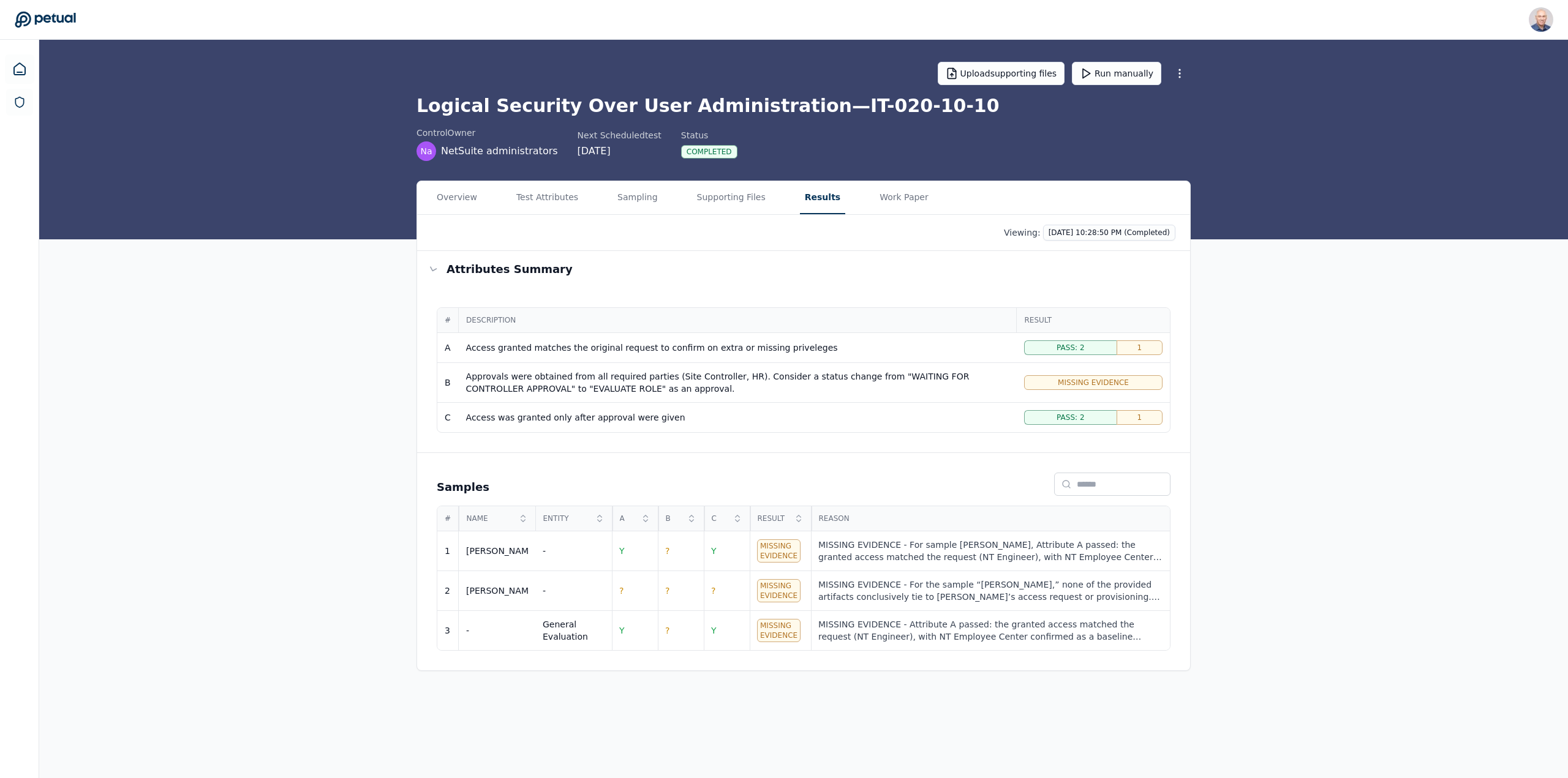
click at [799, 199] on button "Results" at bounding box center [821, 198] width 45 height 33
click at [1011, 588] on div "MISSING EVIDENCE - For the sample “Mukund,” none of the provided artifacts conc…" at bounding box center [990, 591] width 344 height 25
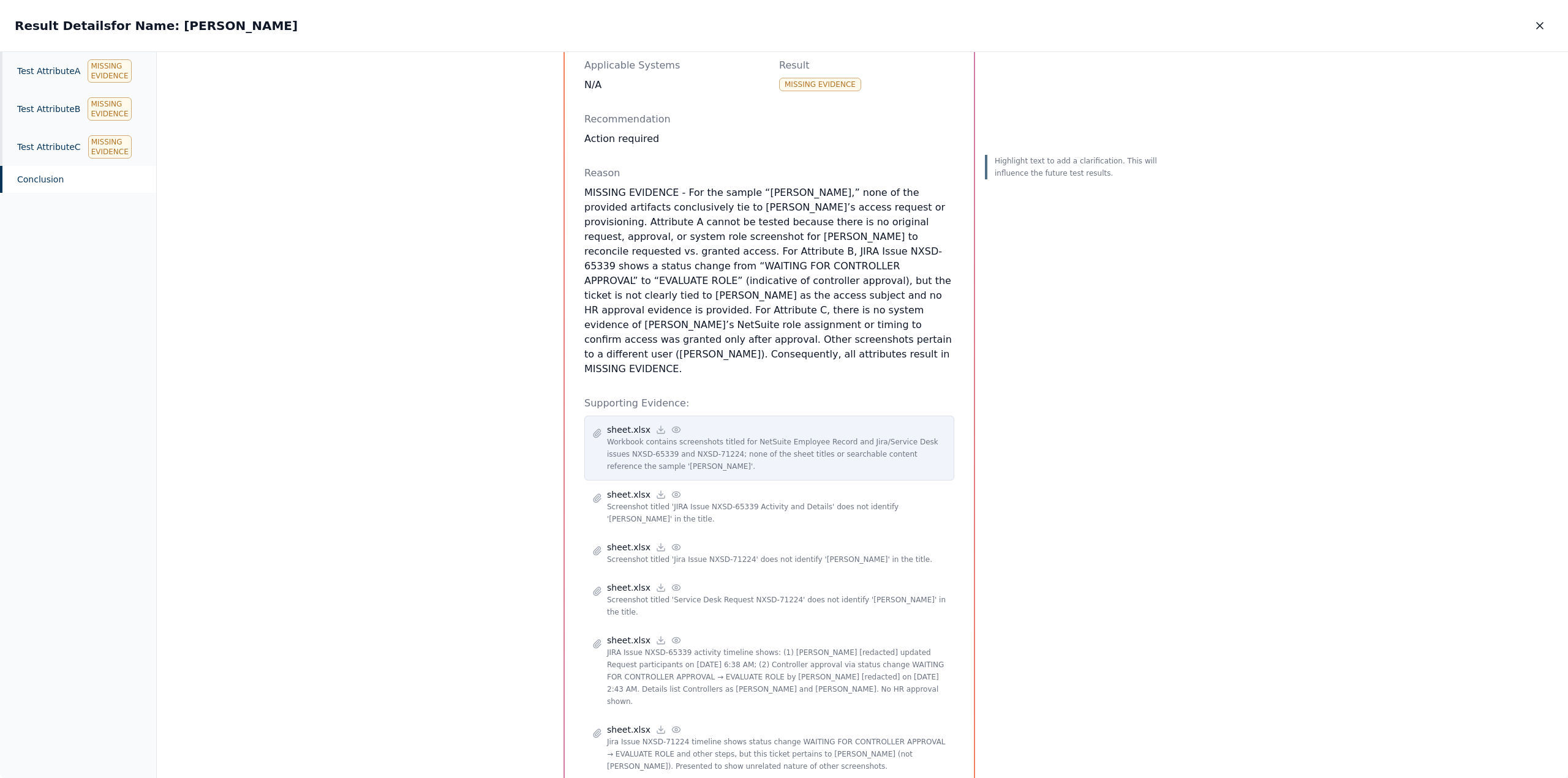
scroll to position [245, 0]
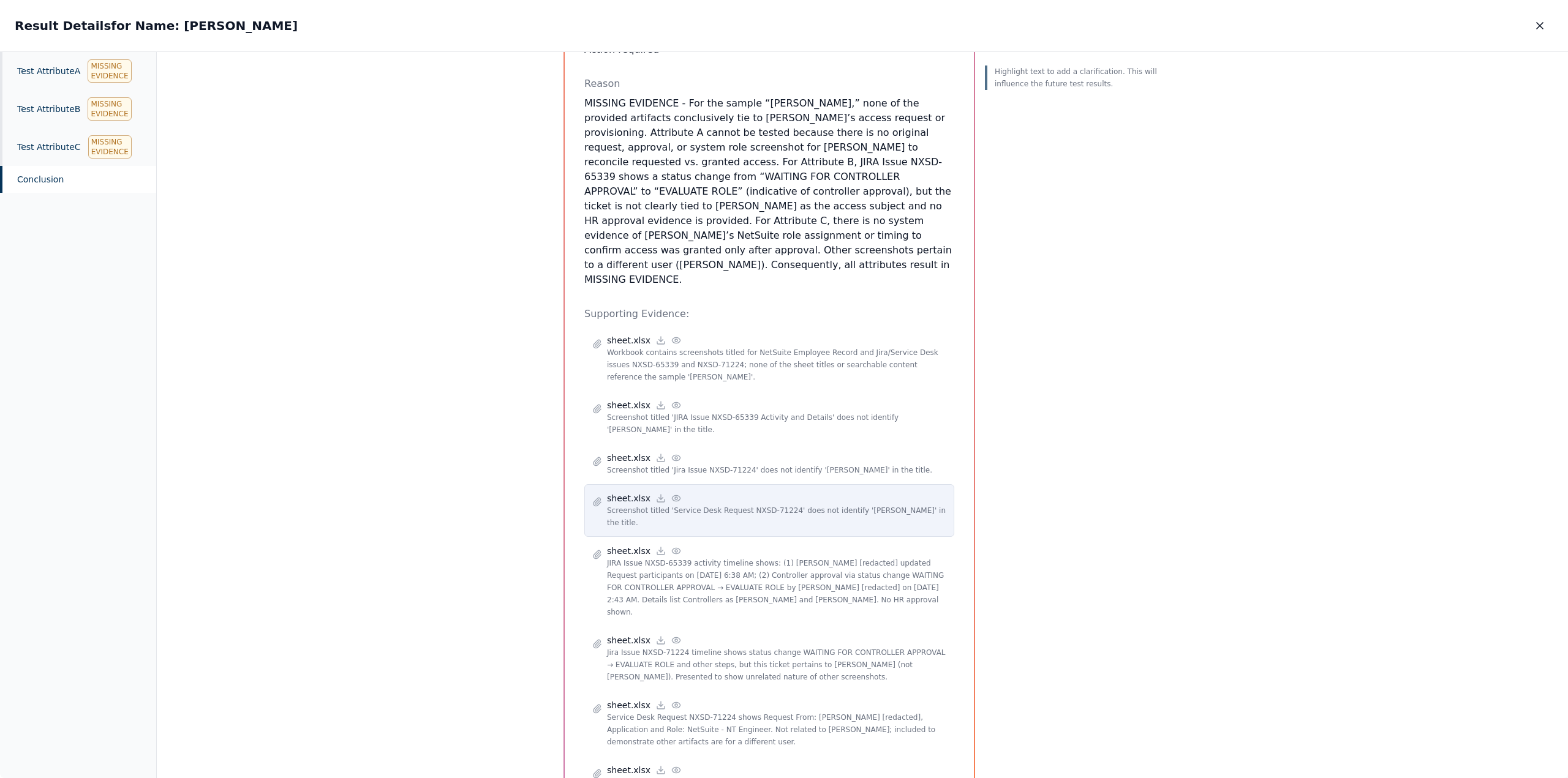
click at [675, 497] on circle at bounding box center [676, 498] width 3 height 3
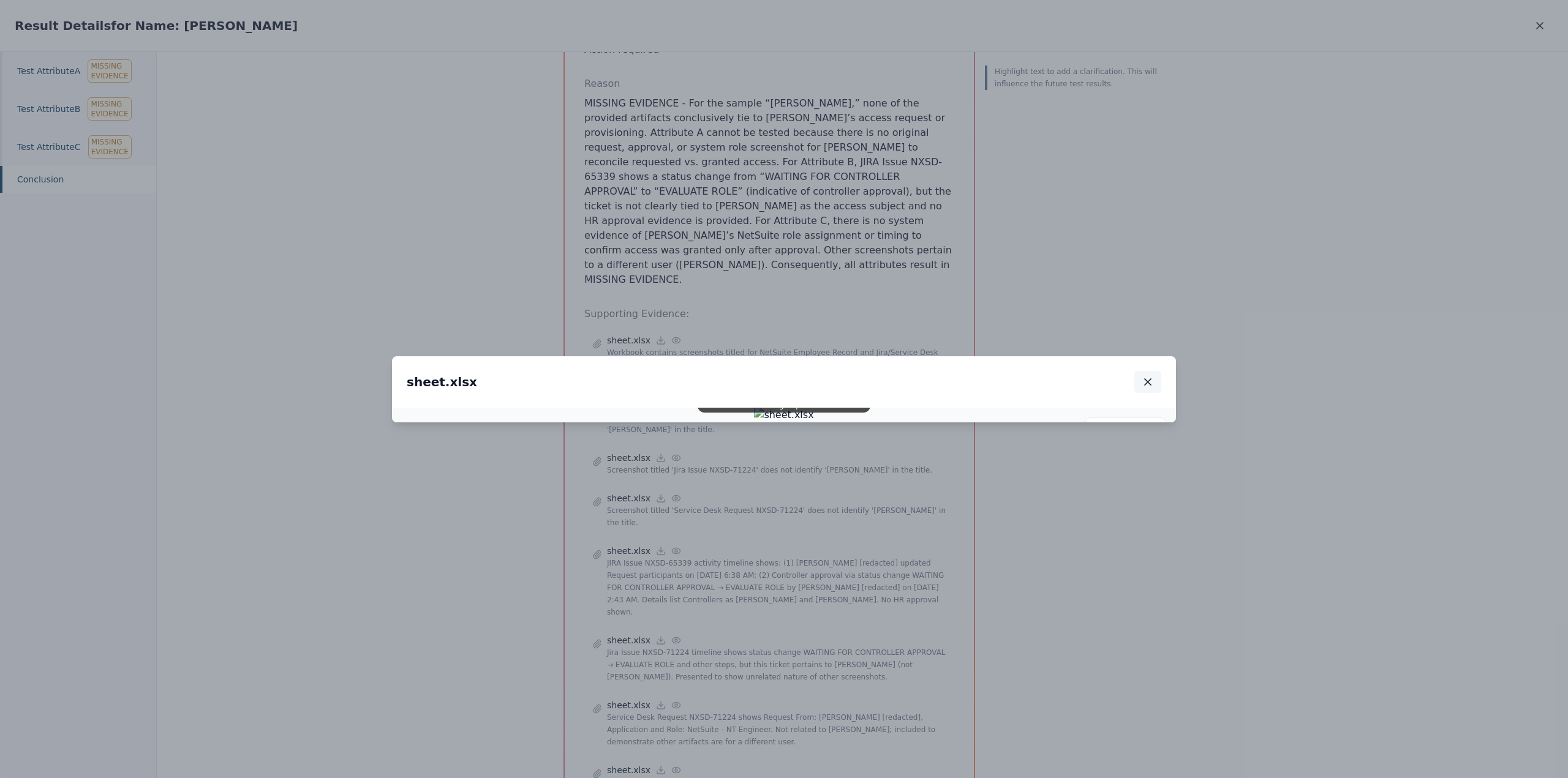
click at [1152, 376] on icon "button" at bounding box center [1147, 382] width 12 height 12
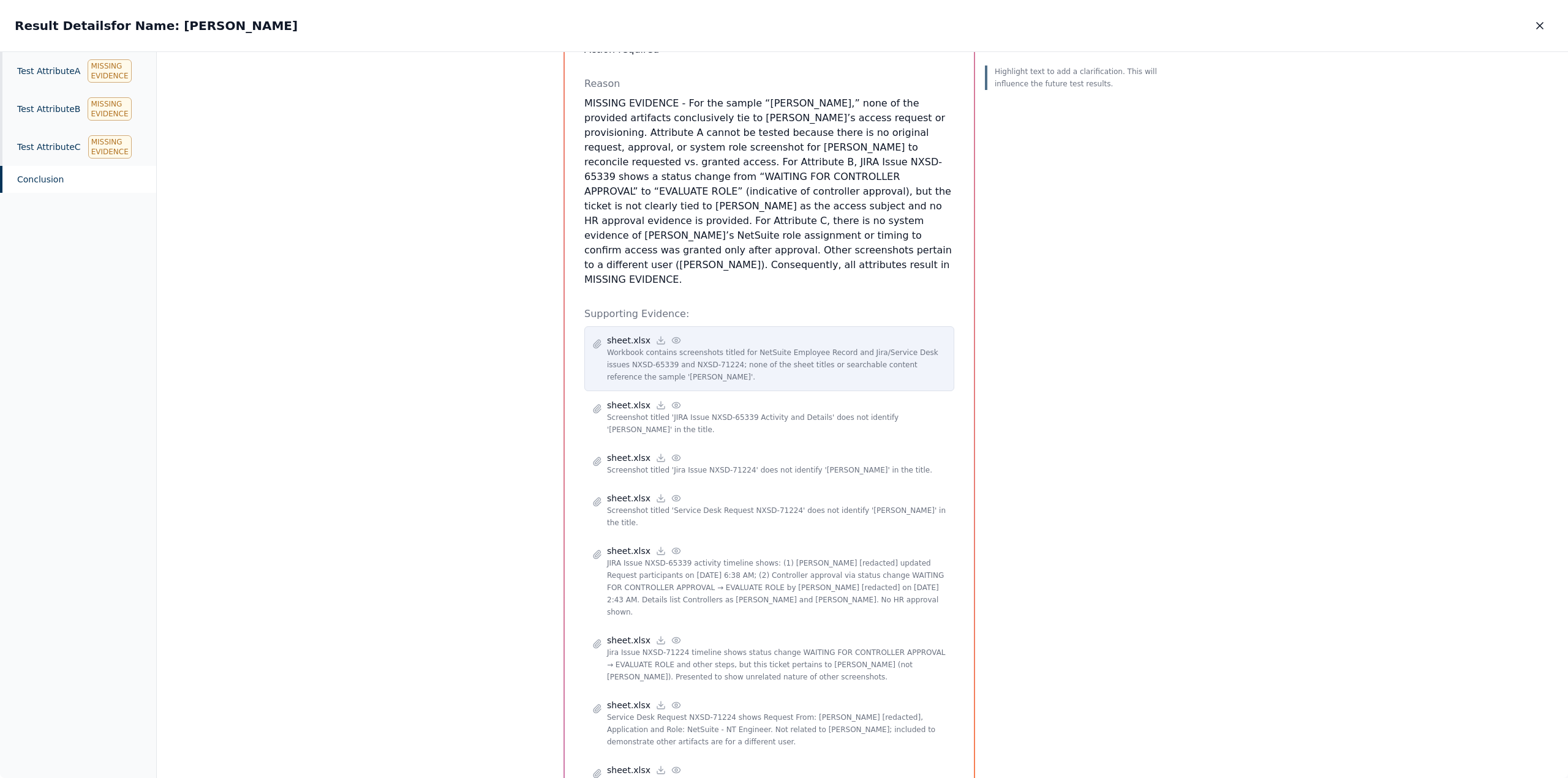
click at [672, 338] on icon at bounding box center [676, 341] width 8 height 6
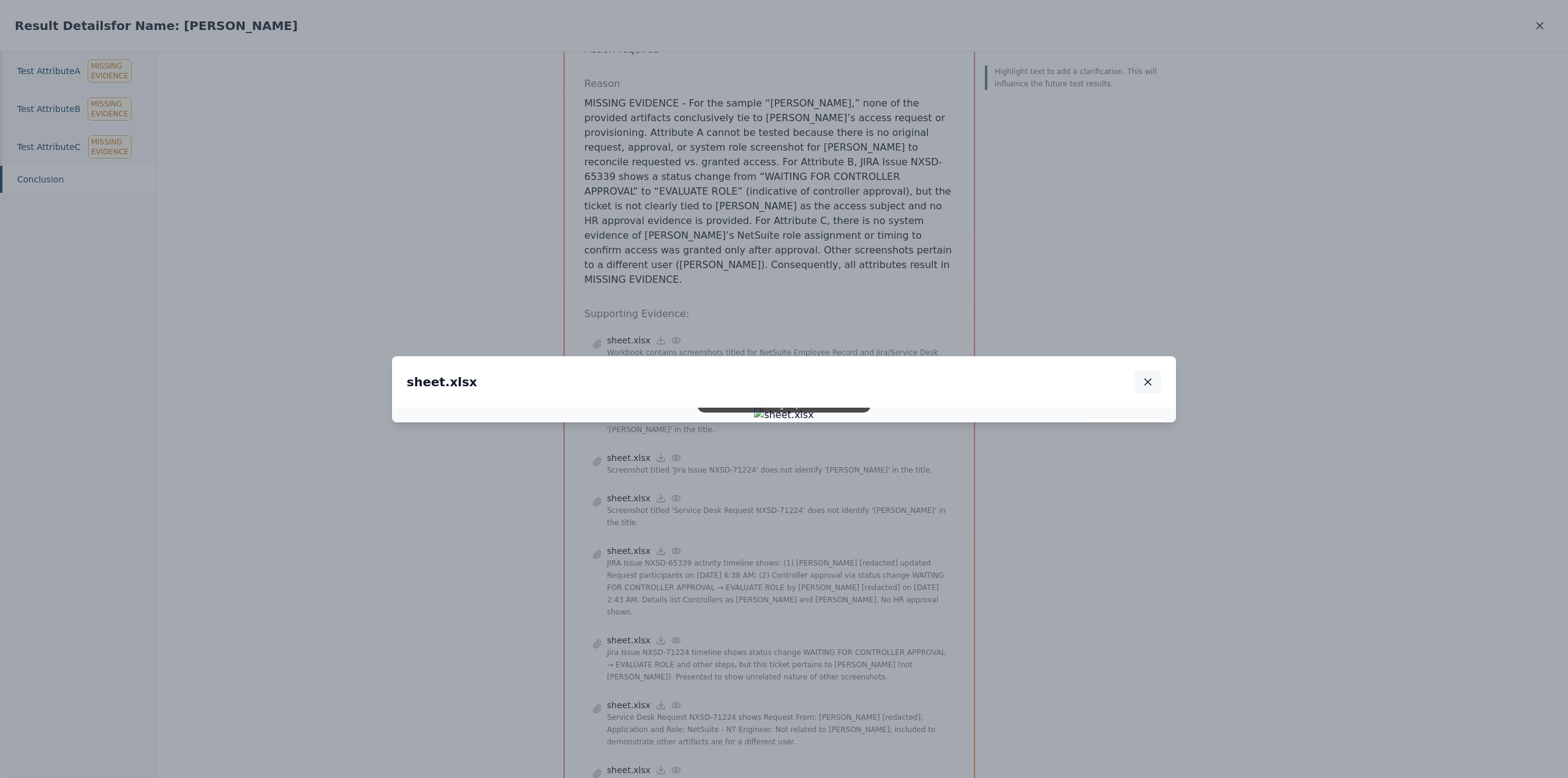
click at [1150, 376] on icon "button" at bounding box center [1147, 382] width 12 height 12
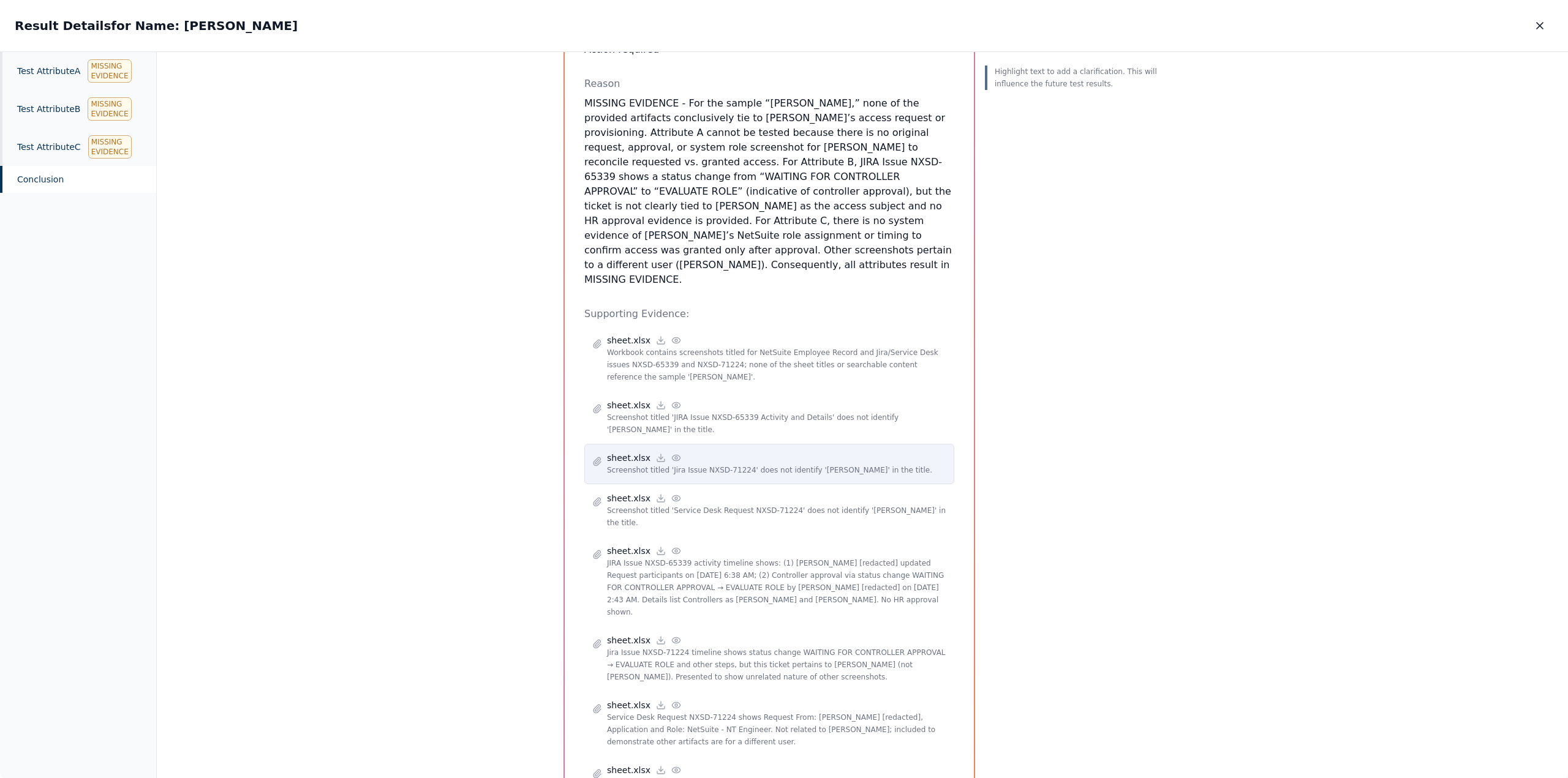
click at [671, 453] on icon at bounding box center [676, 458] width 10 height 10
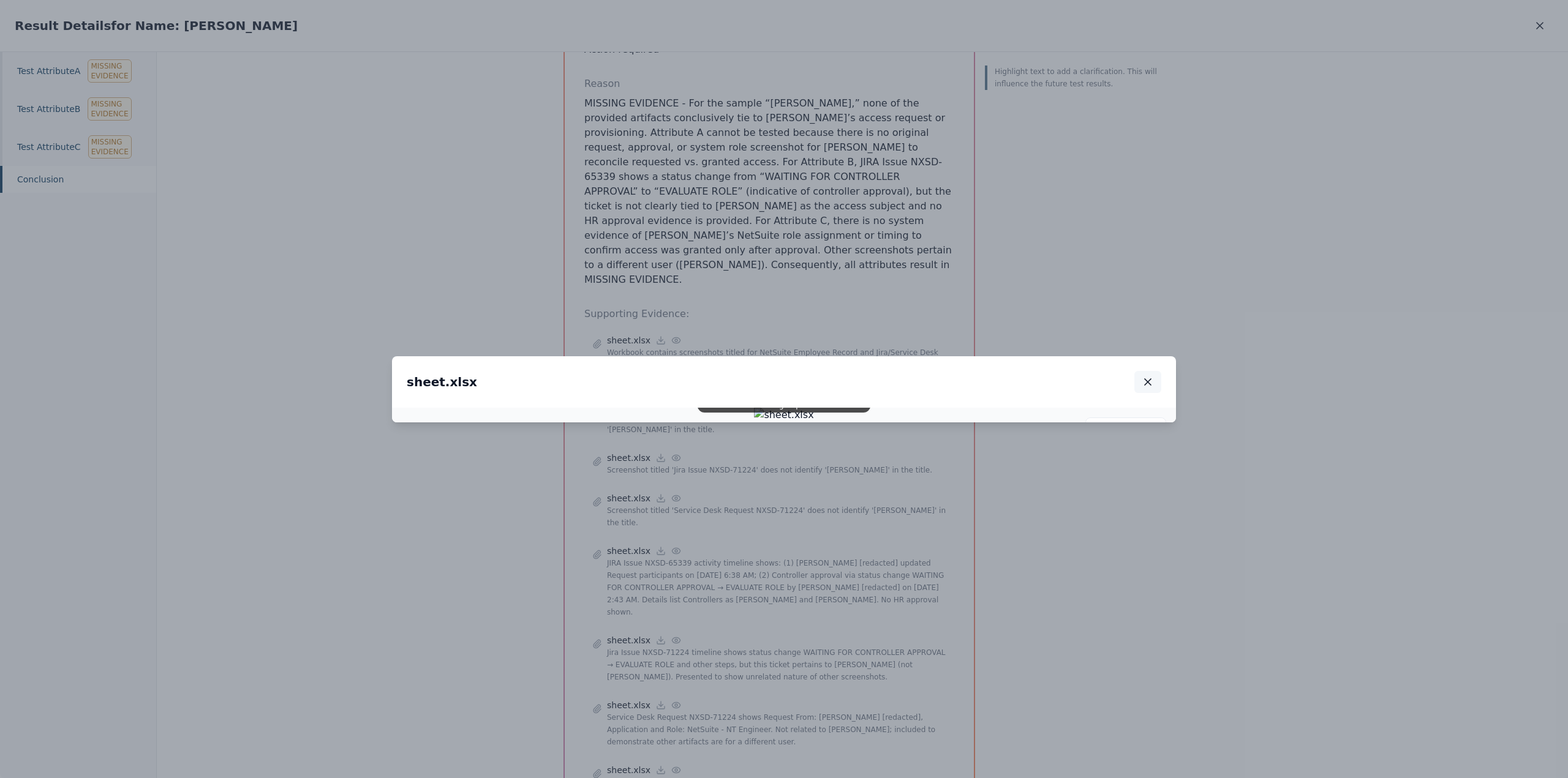
click at [1144, 376] on icon "button" at bounding box center [1147, 382] width 12 height 12
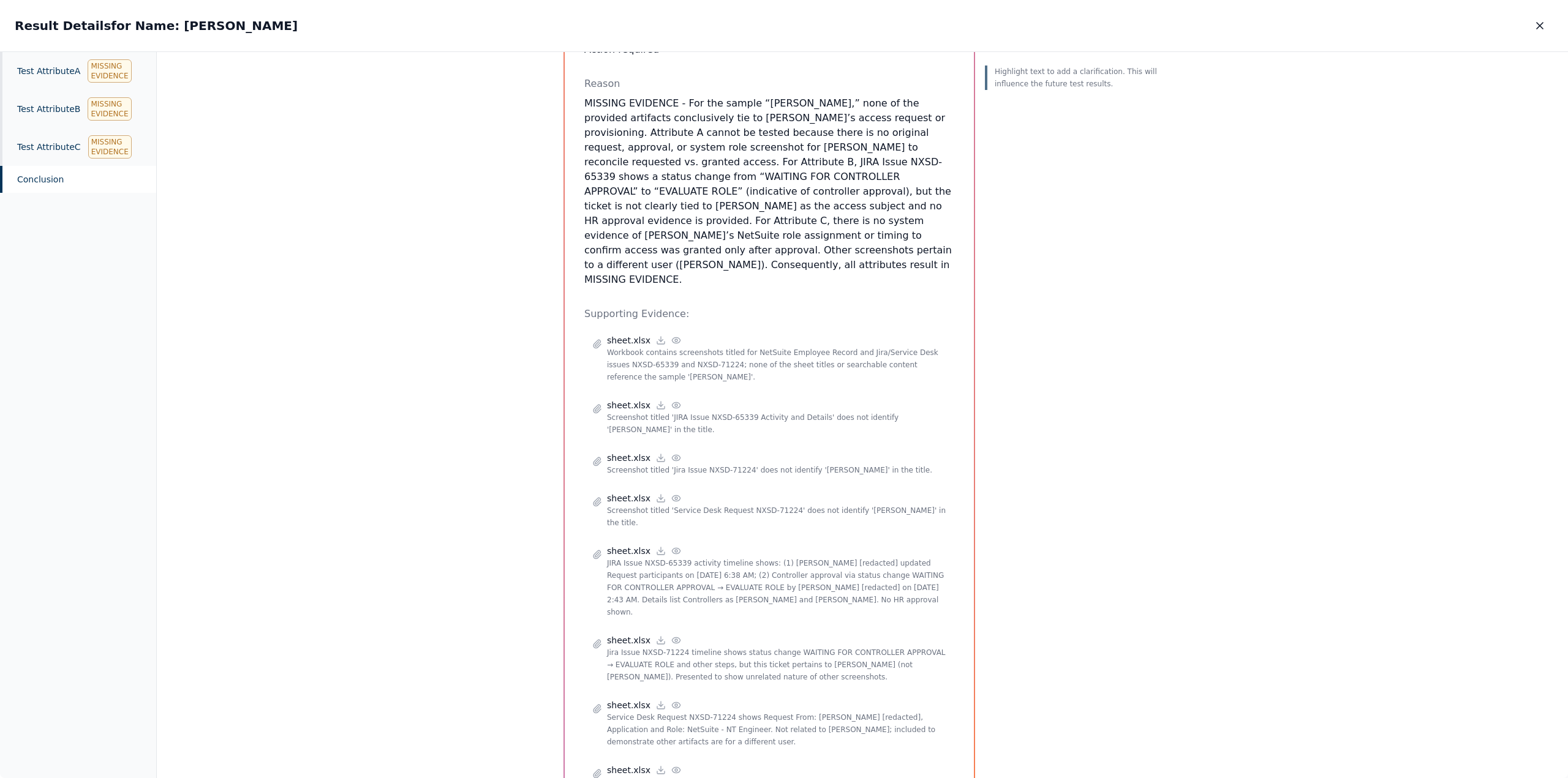
scroll to position [0, 0]
